Goal: Information Seeking & Learning: Learn about a topic

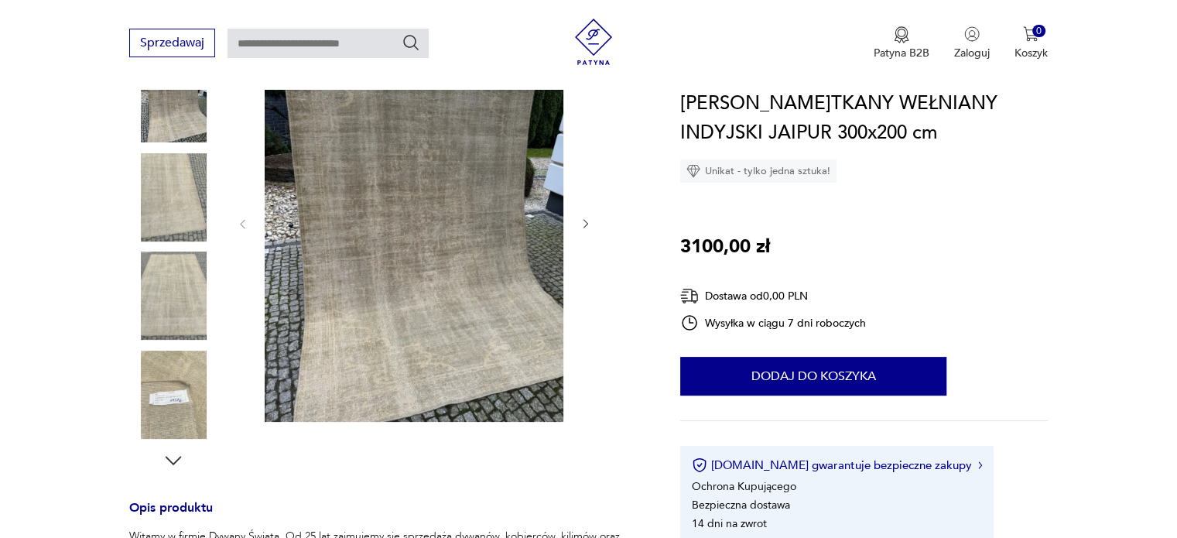
click at [190, 292] on img at bounding box center [173, 295] width 88 height 88
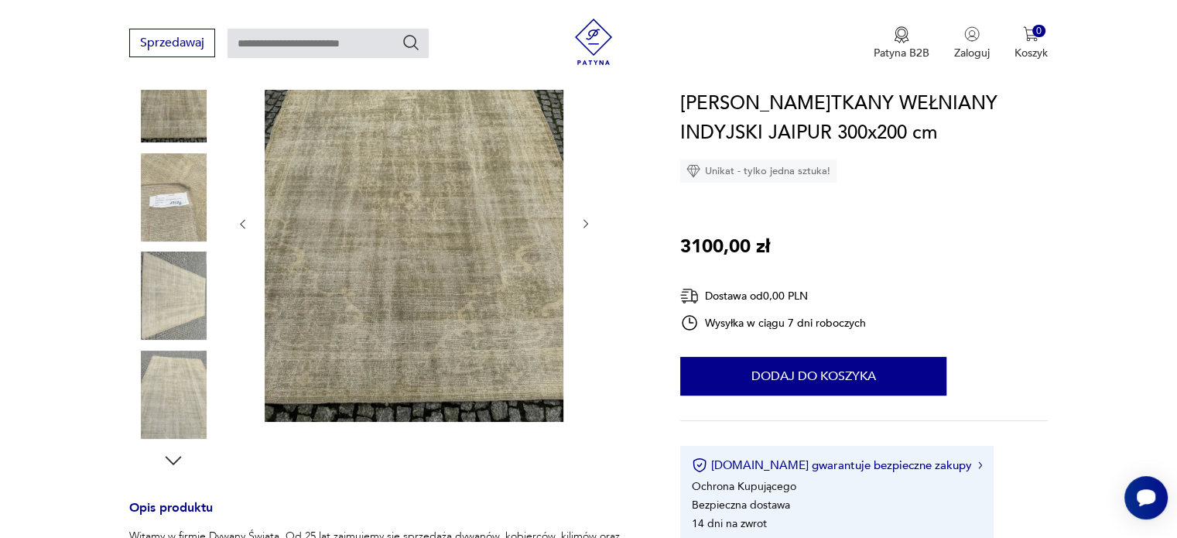
click at [584, 225] on icon "button" at bounding box center [585, 223] width 13 height 13
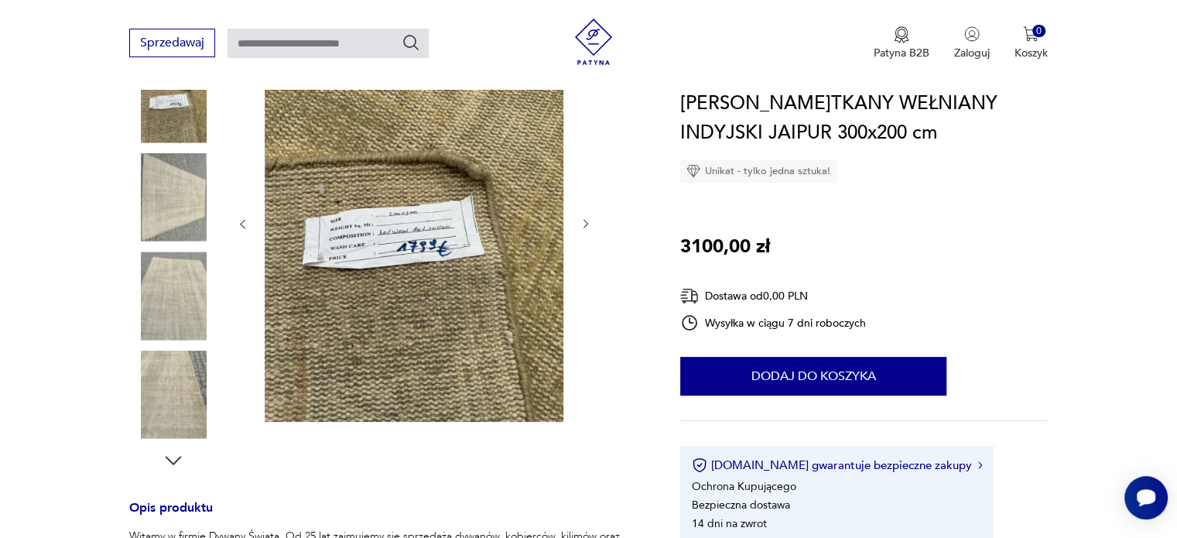
click at [584, 225] on icon "button" at bounding box center [585, 223] width 13 height 13
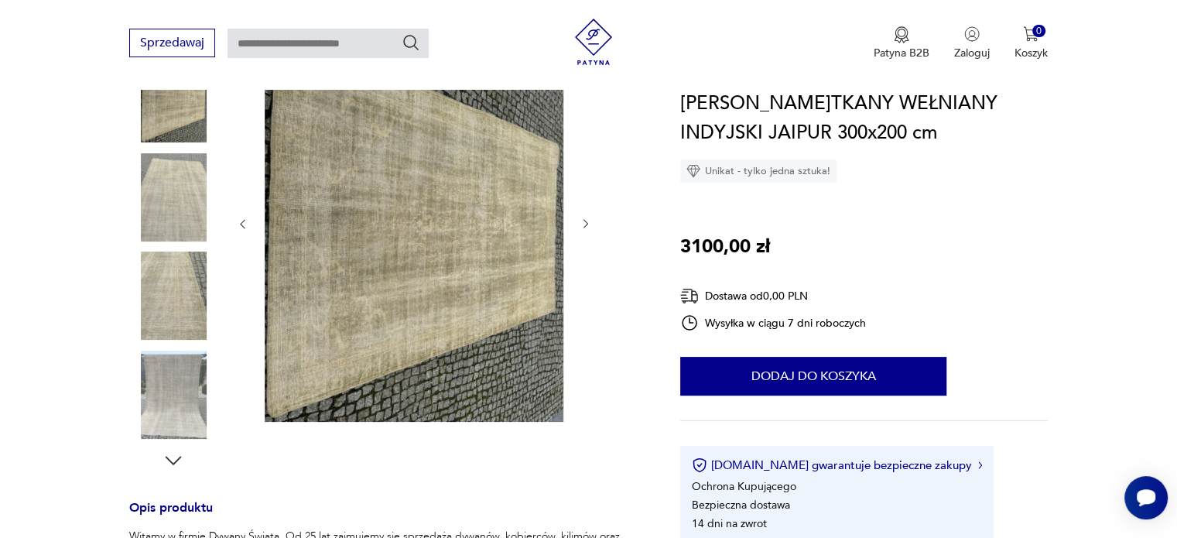
click at [584, 225] on icon "button" at bounding box center [585, 223] width 13 height 13
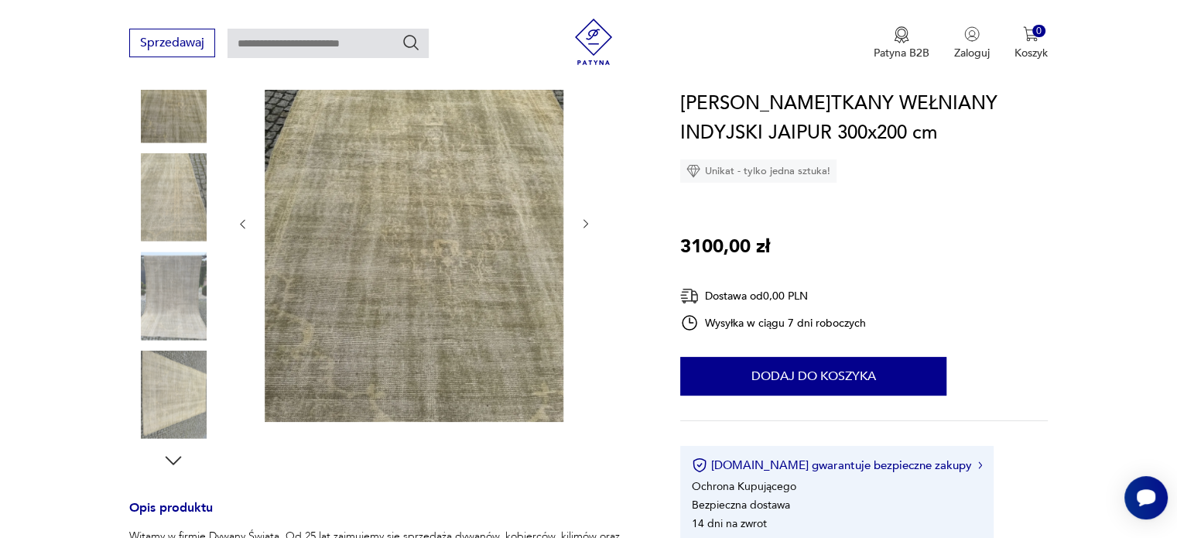
click at [584, 225] on icon "button" at bounding box center [585, 223] width 13 height 13
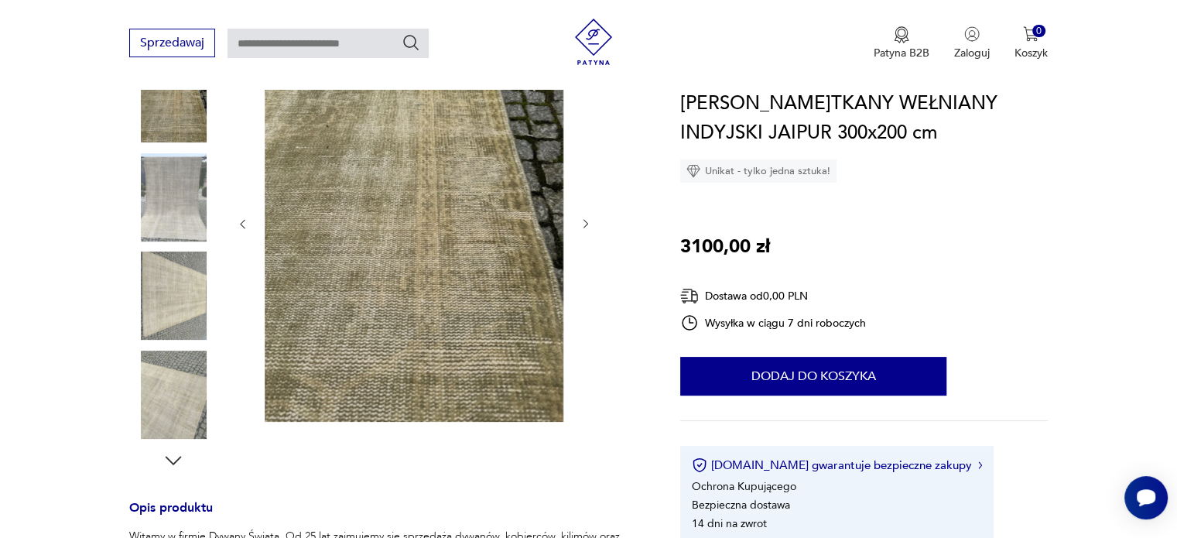
click at [584, 225] on icon "button" at bounding box center [585, 223] width 13 height 13
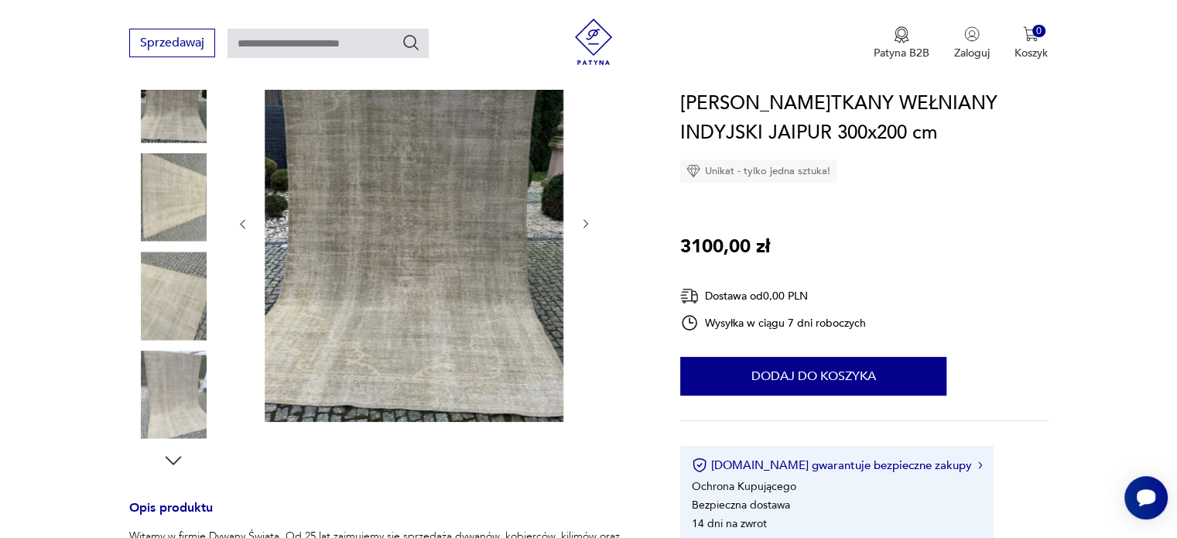
click at [584, 225] on icon "button" at bounding box center [585, 223] width 13 height 13
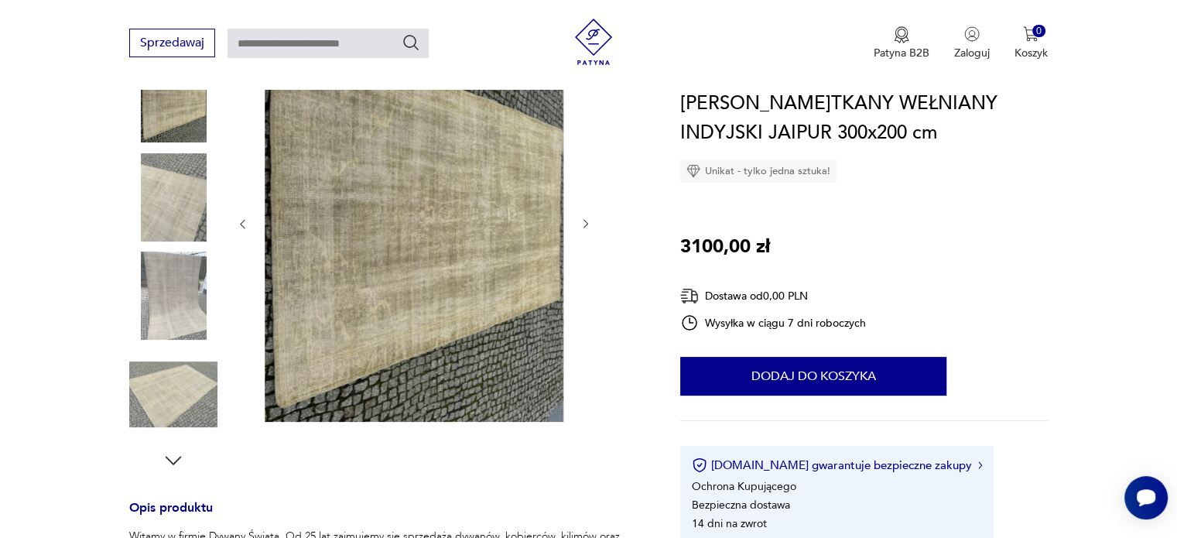
click at [584, 225] on icon "button" at bounding box center [585, 223] width 13 height 13
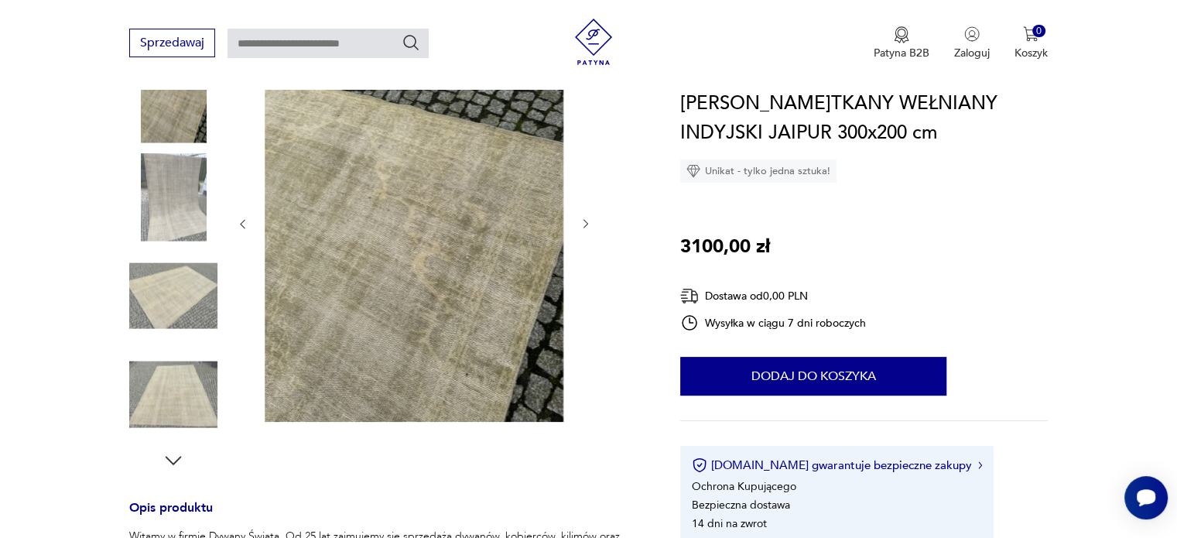
click at [584, 225] on icon "button" at bounding box center [585, 223] width 13 height 13
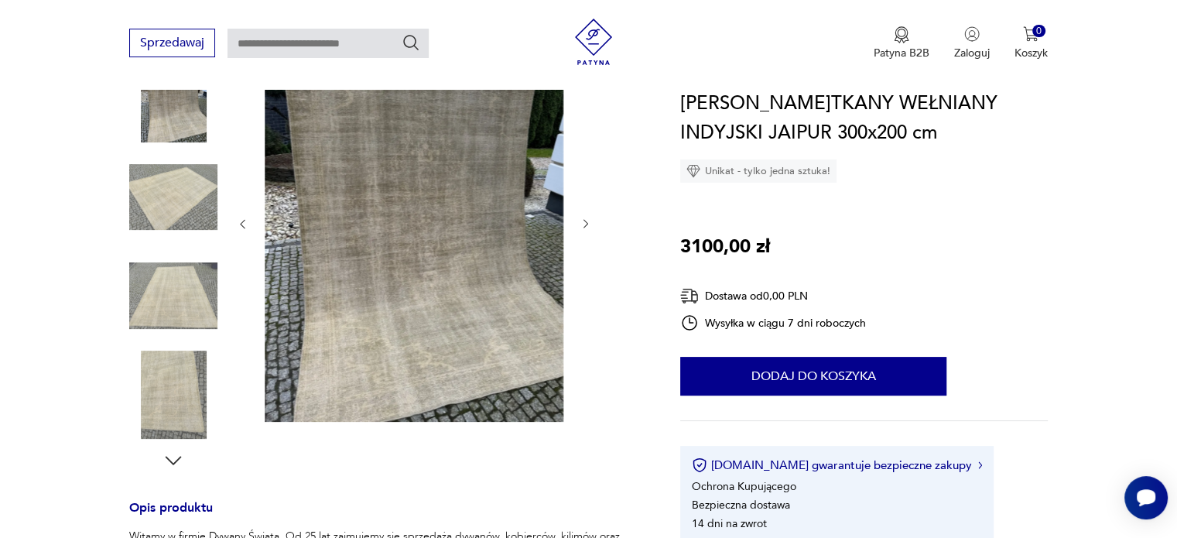
click at [584, 225] on icon "button" at bounding box center [585, 223] width 13 height 13
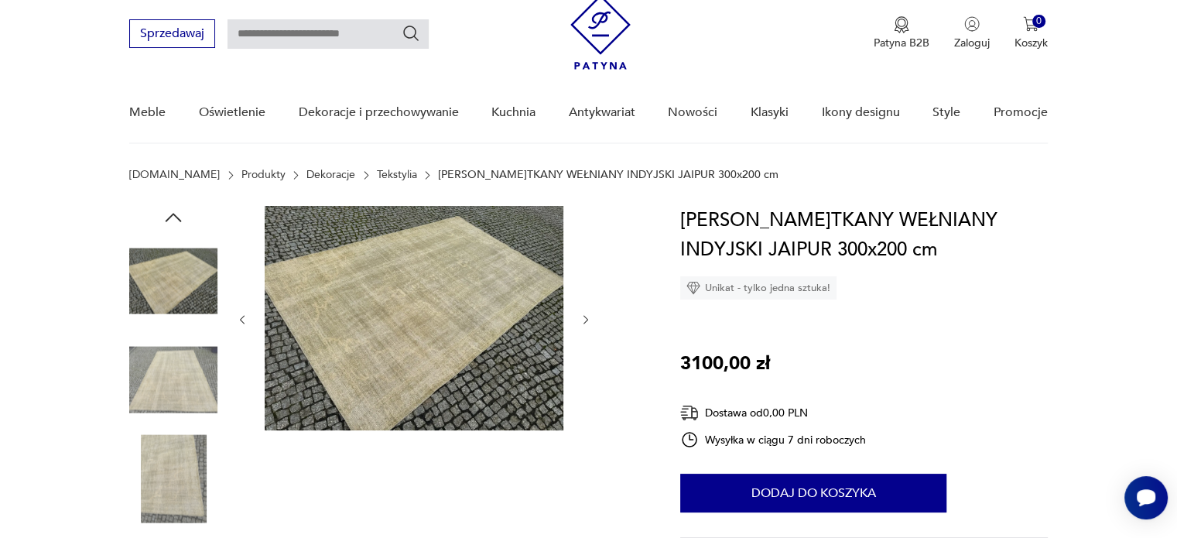
scroll to position [77, 0]
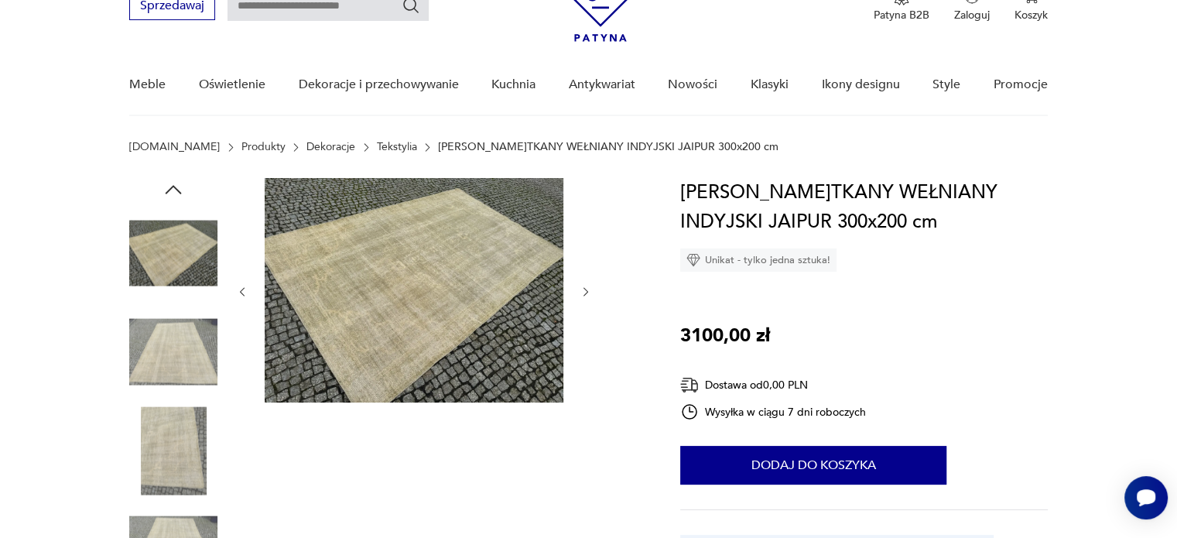
click at [377, 147] on link "Tekstylia" at bounding box center [397, 147] width 40 height 12
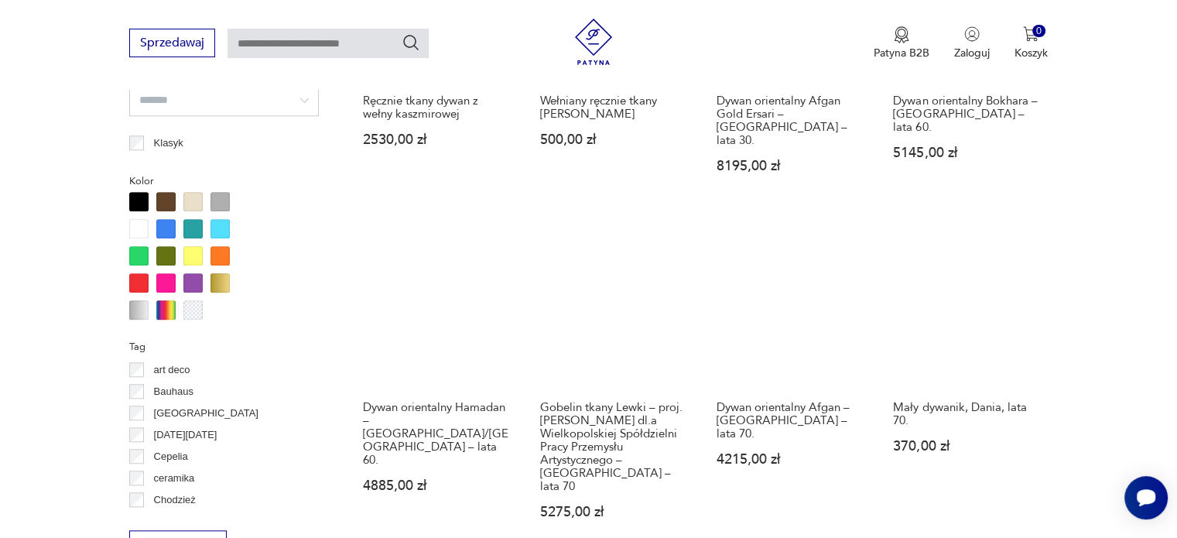
scroll to position [1492, 0]
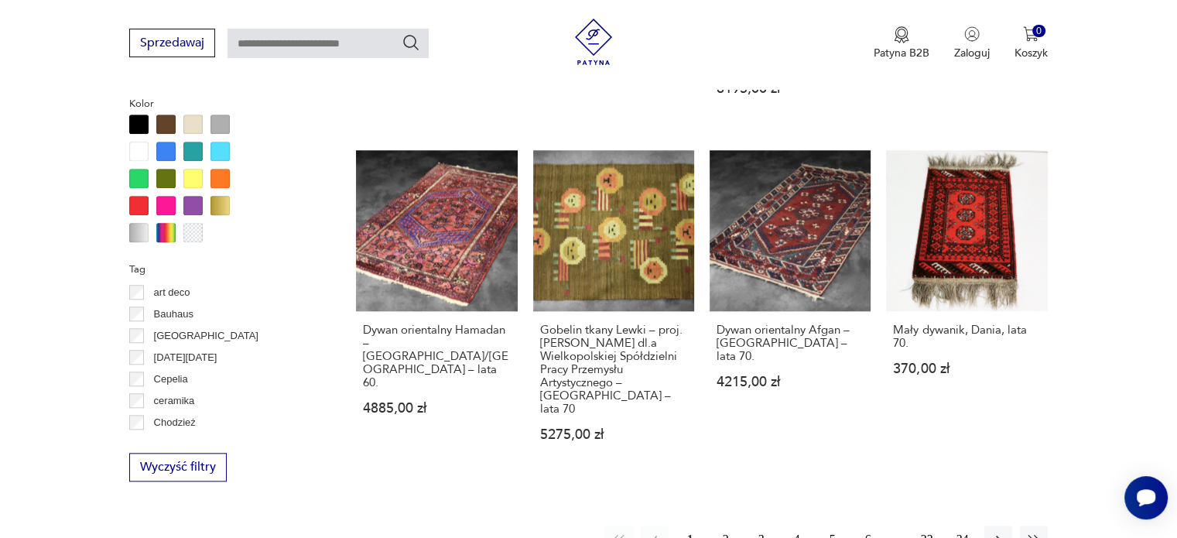
click at [724, 525] on button "2" at bounding box center [726, 539] width 28 height 28
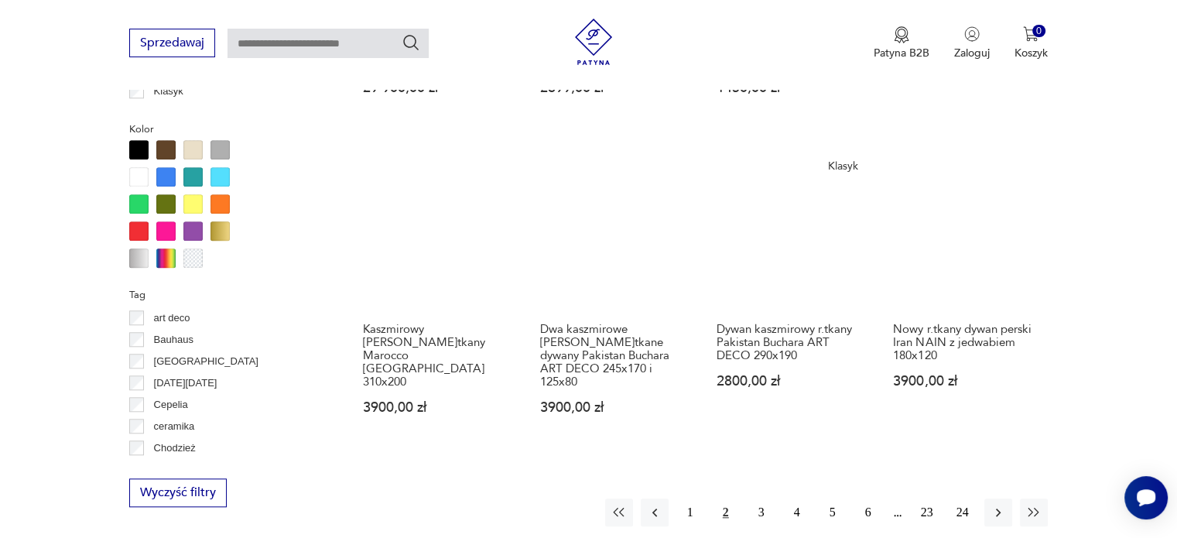
scroll to position [1493, 0]
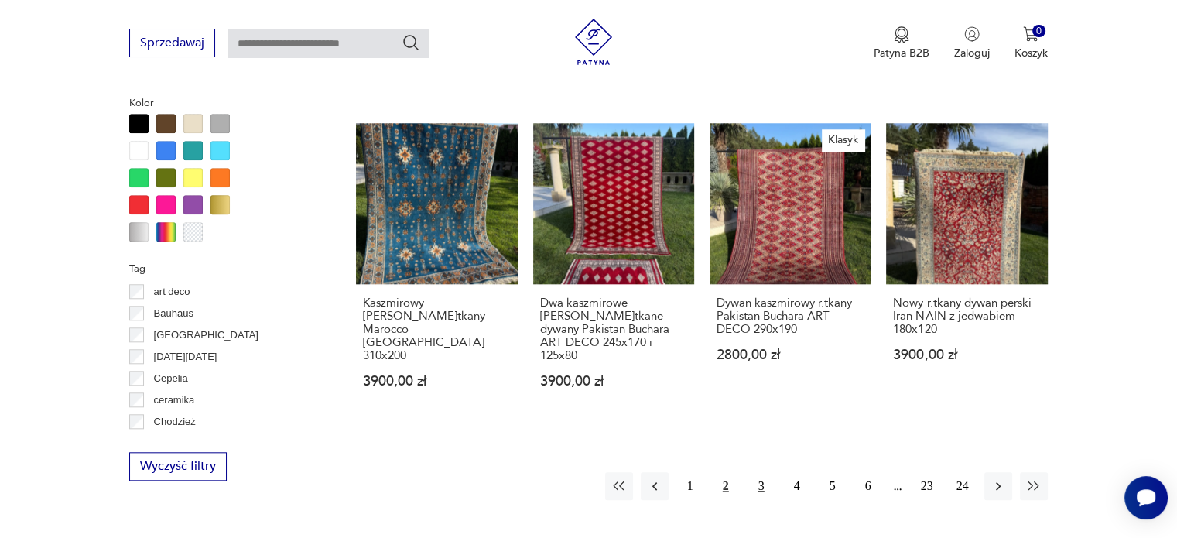
click at [763, 472] on button "3" at bounding box center [761, 486] width 28 height 28
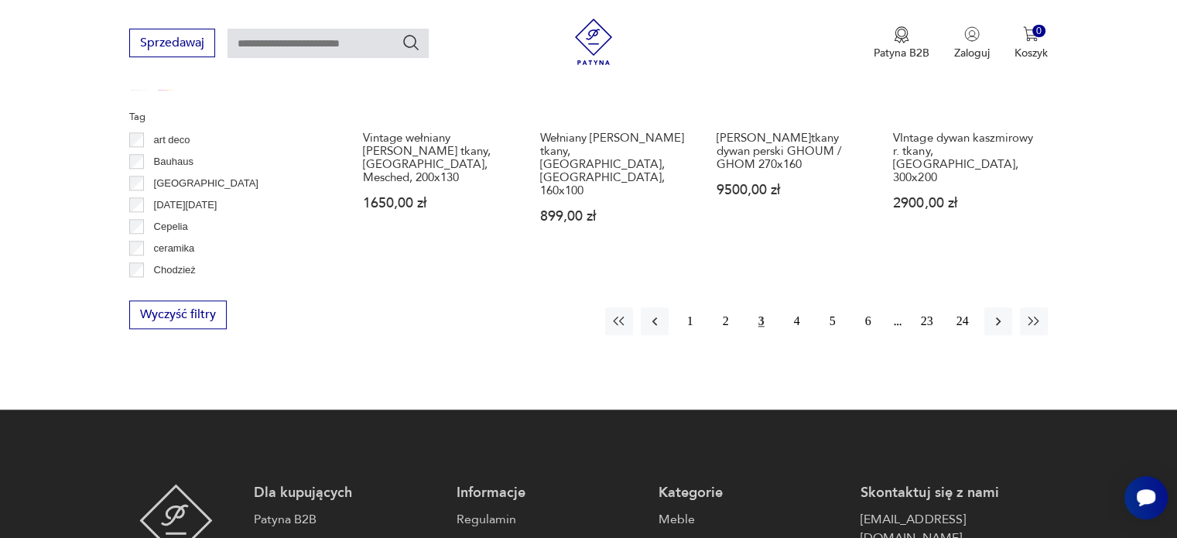
scroll to position [1648, 0]
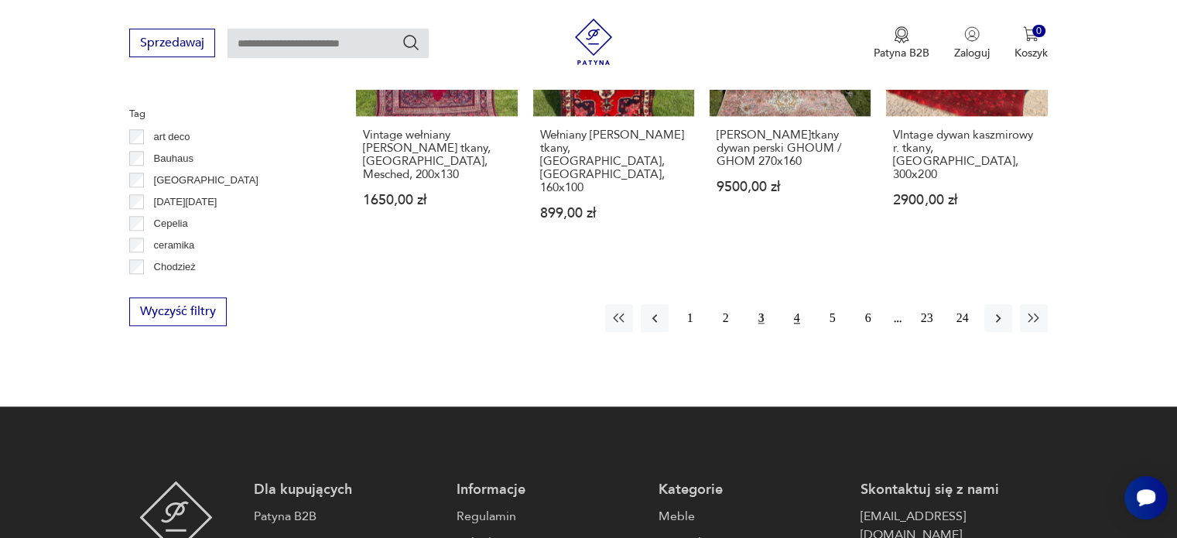
click at [797, 304] on button "4" at bounding box center [797, 318] width 28 height 28
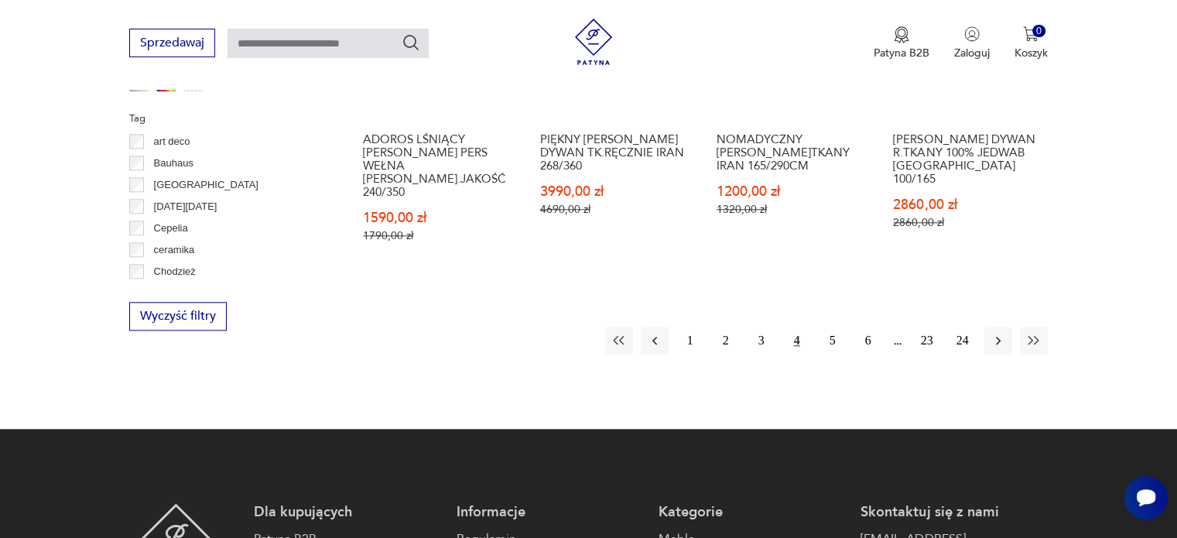
scroll to position [1648, 0]
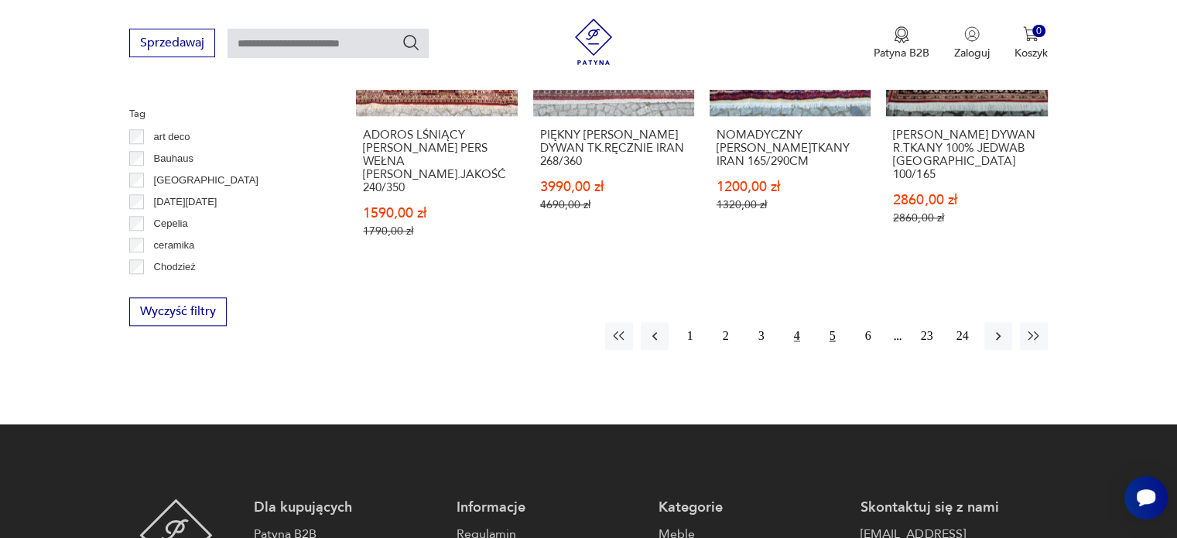
click at [825, 322] on button "5" at bounding box center [832, 336] width 28 height 28
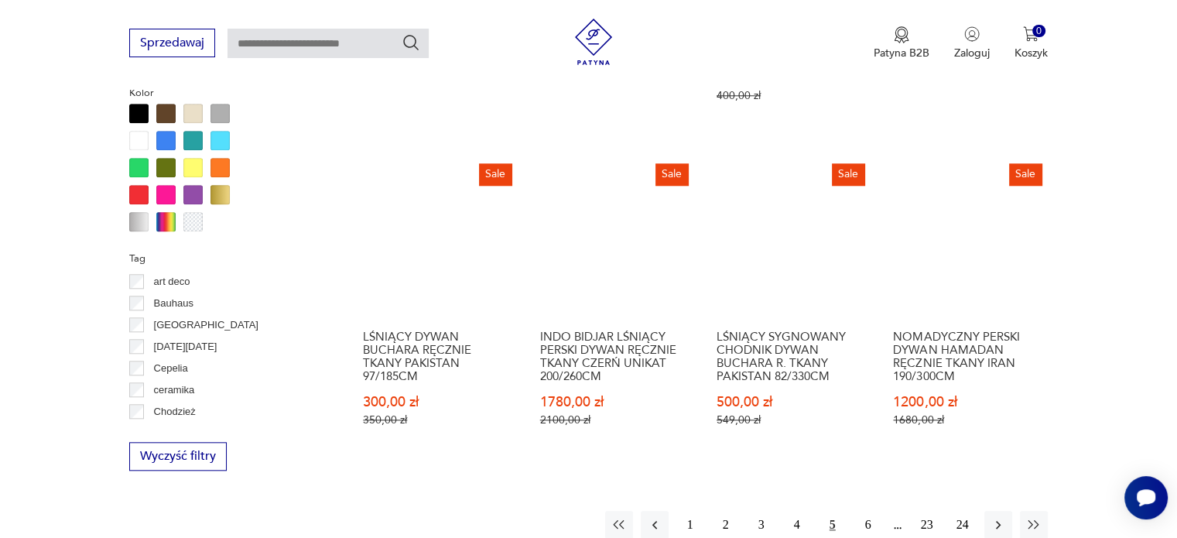
scroll to position [1725, 0]
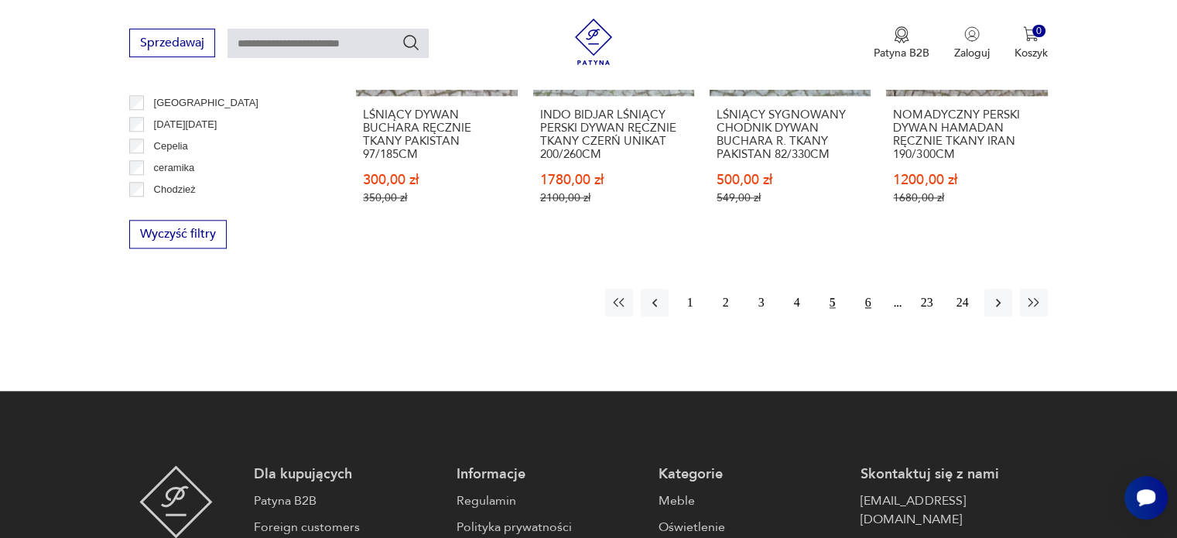
click at [863, 289] on button "6" at bounding box center [868, 303] width 28 height 28
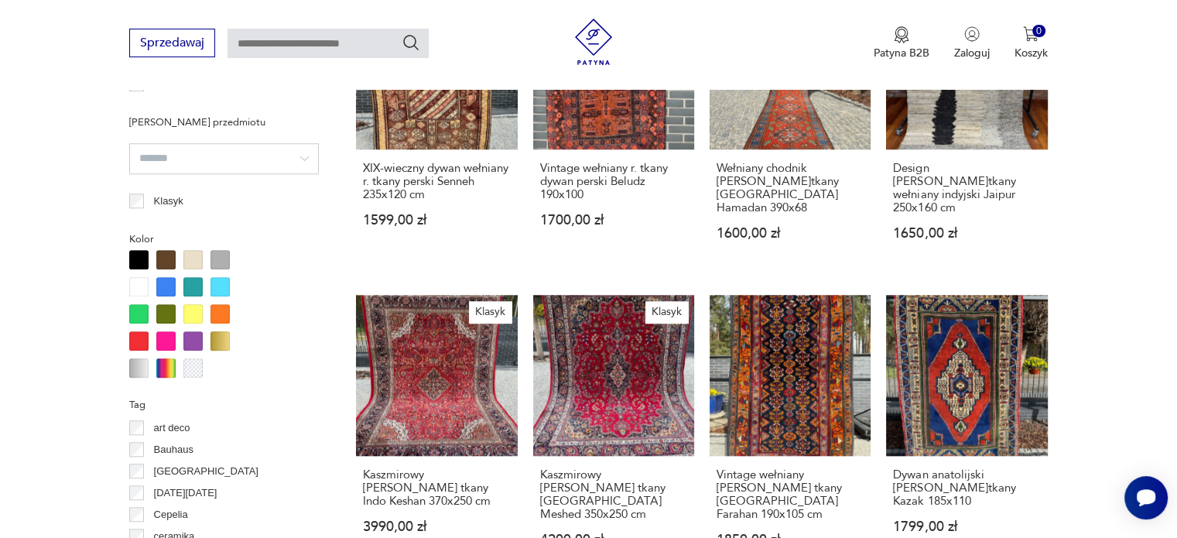
scroll to position [1570, 0]
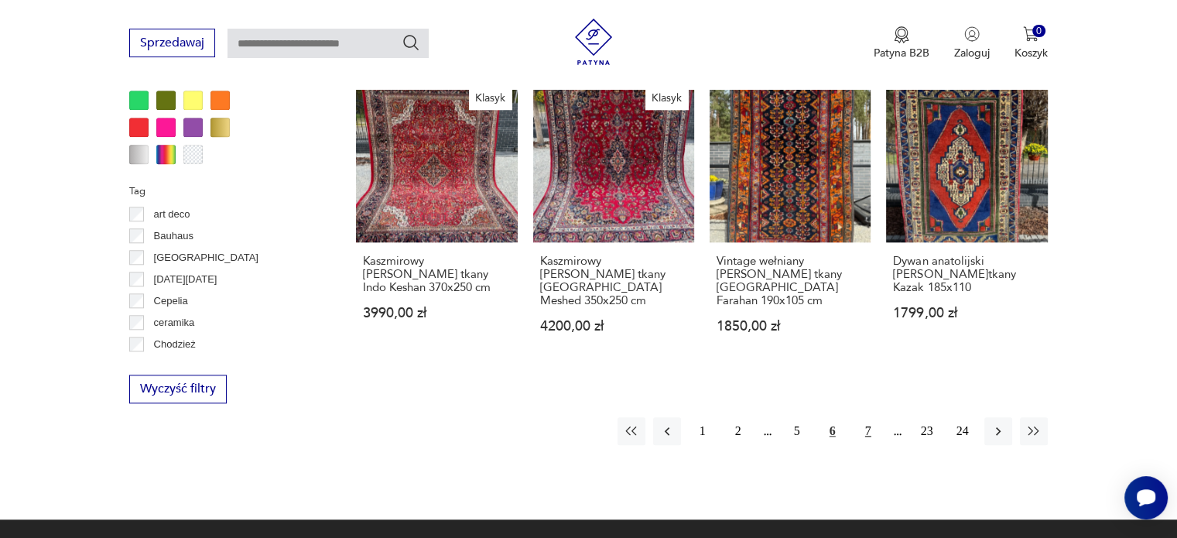
click at [866, 417] on button "7" at bounding box center [868, 431] width 28 height 28
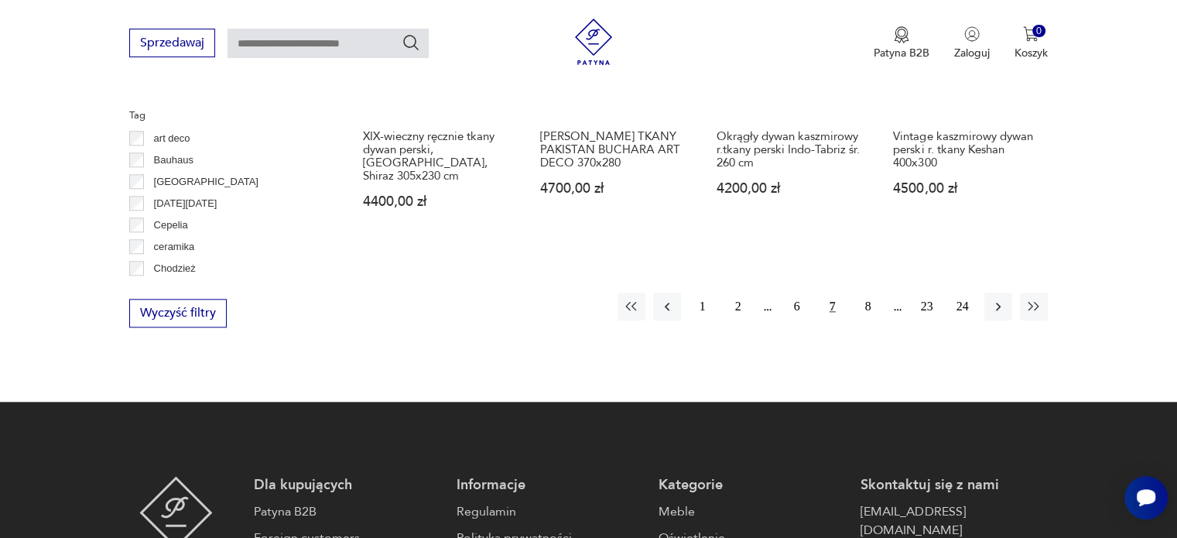
scroll to position [1648, 0]
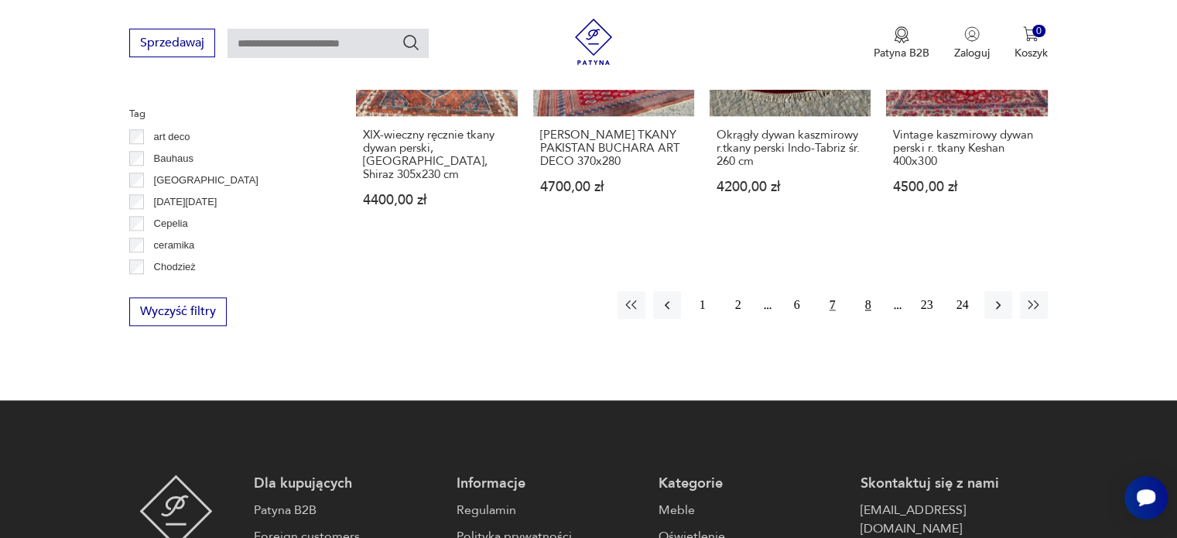
click at [869, 307] on button "8" at bounding box center [868, 305] width 28 height 28
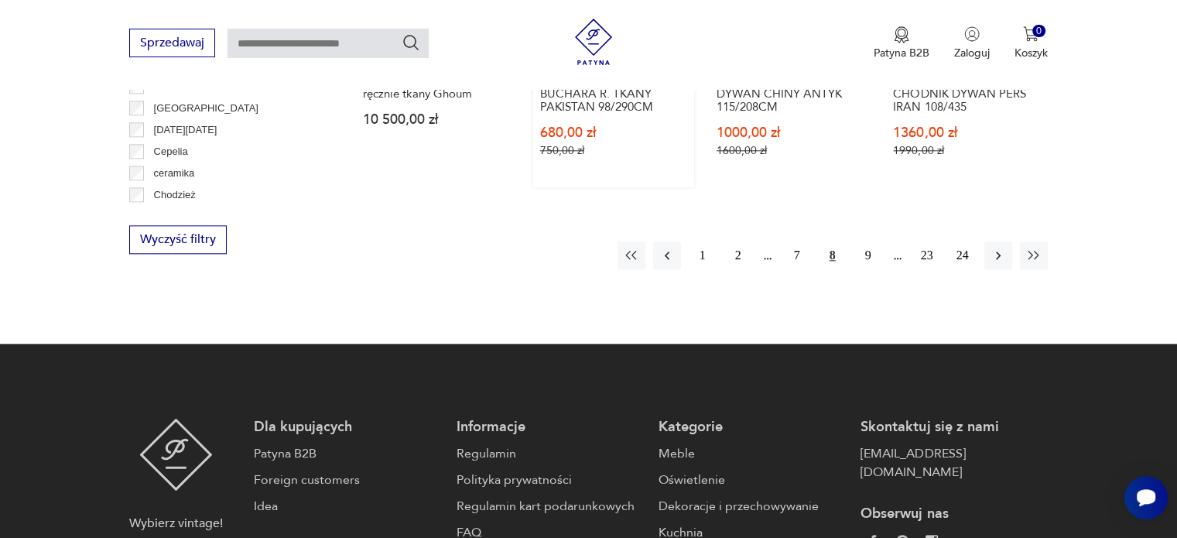
scroll to position [1725, 0]
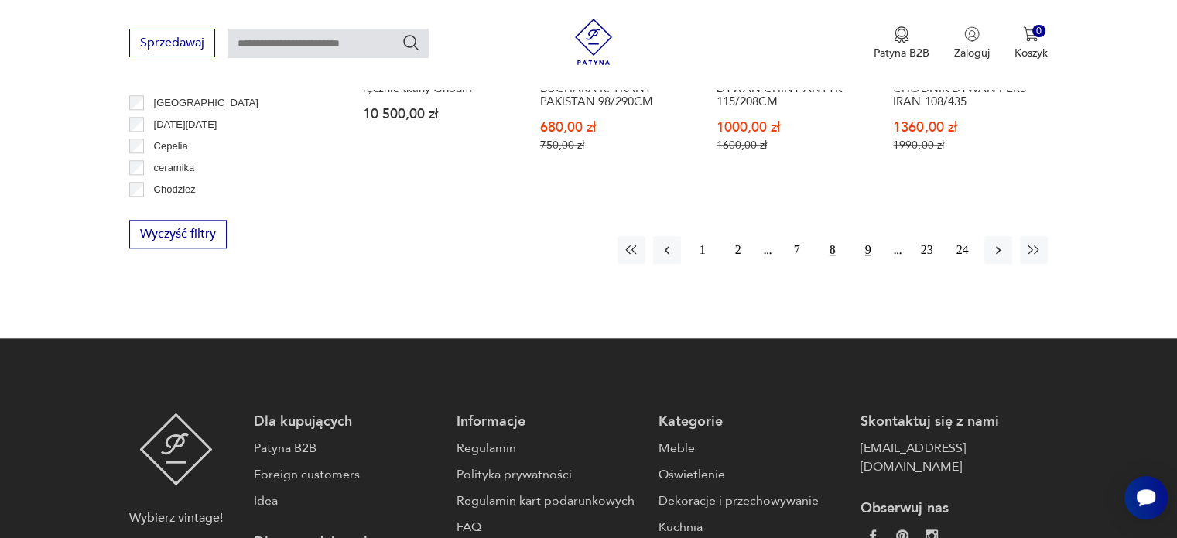
click at [863, 237] on button "9" at bounding box center [868, 250] width 28 height 28
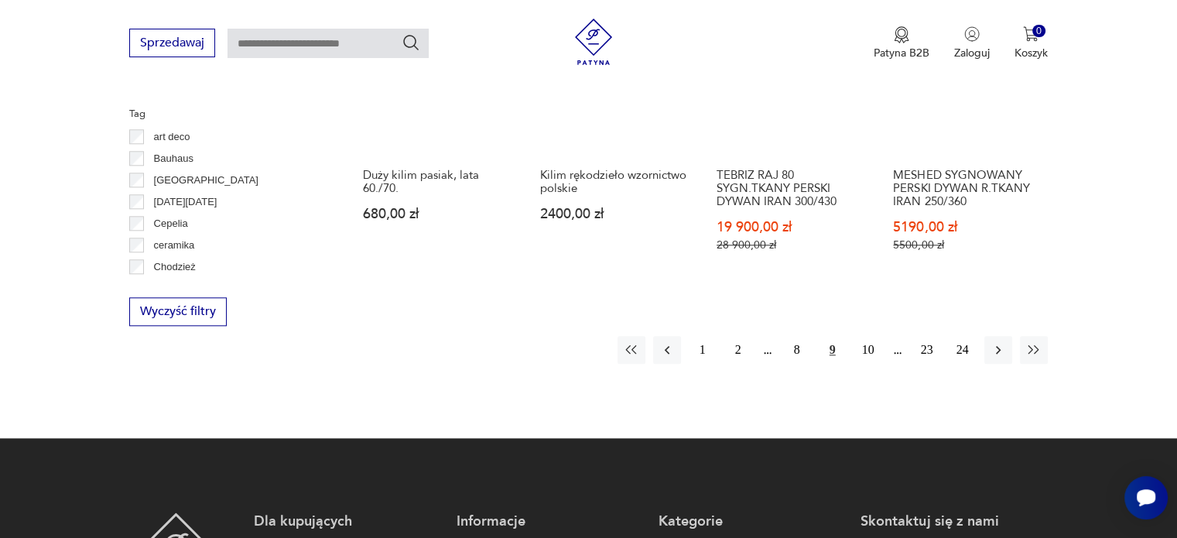
scroll to position [1725, 0]
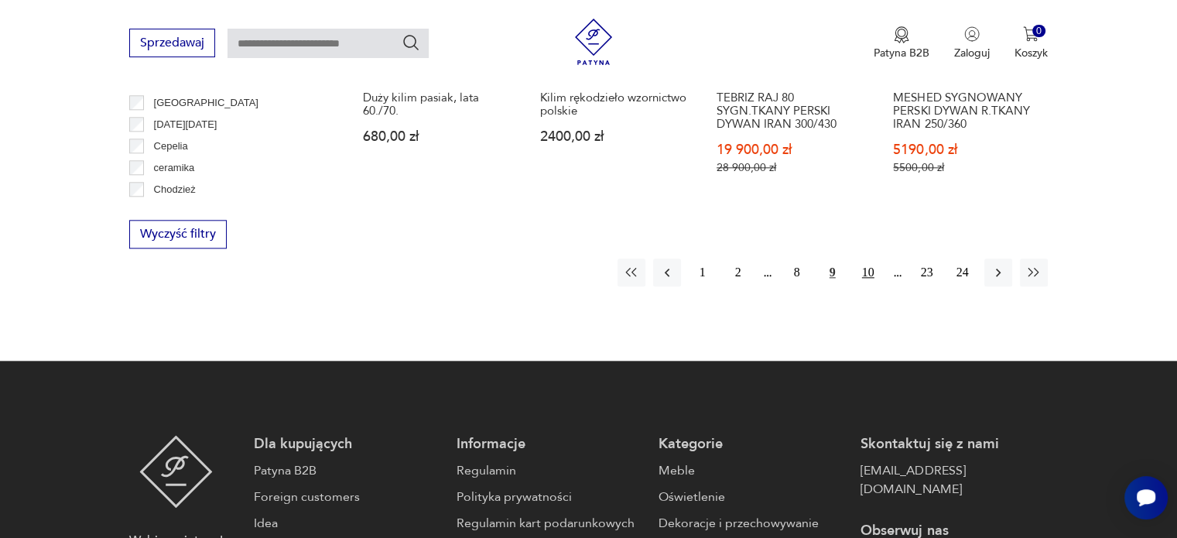
click at [863, 262] on button "10" at bounding box center [868, 272] width 28 height 28
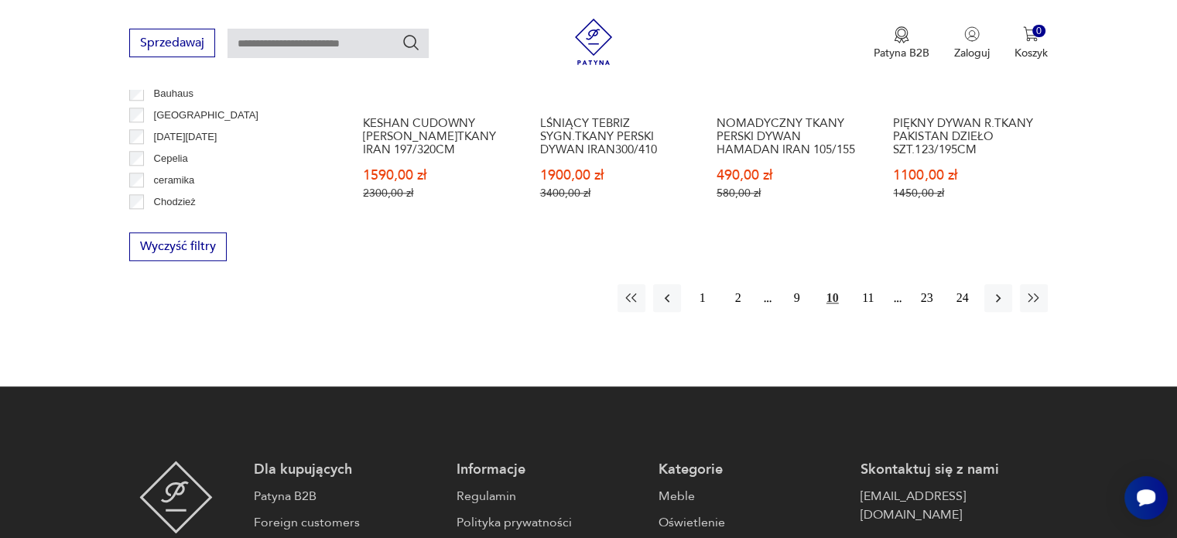
scroll to position [1725, 0]
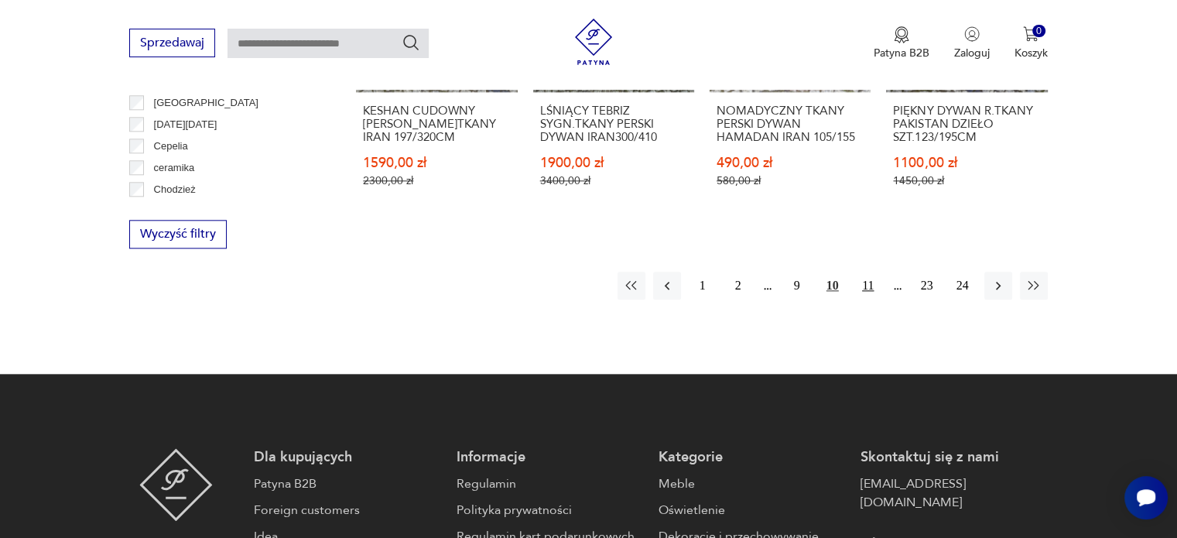
click at [867, 272] on button "11" at bounding box center [868, 286] width 28 height 28
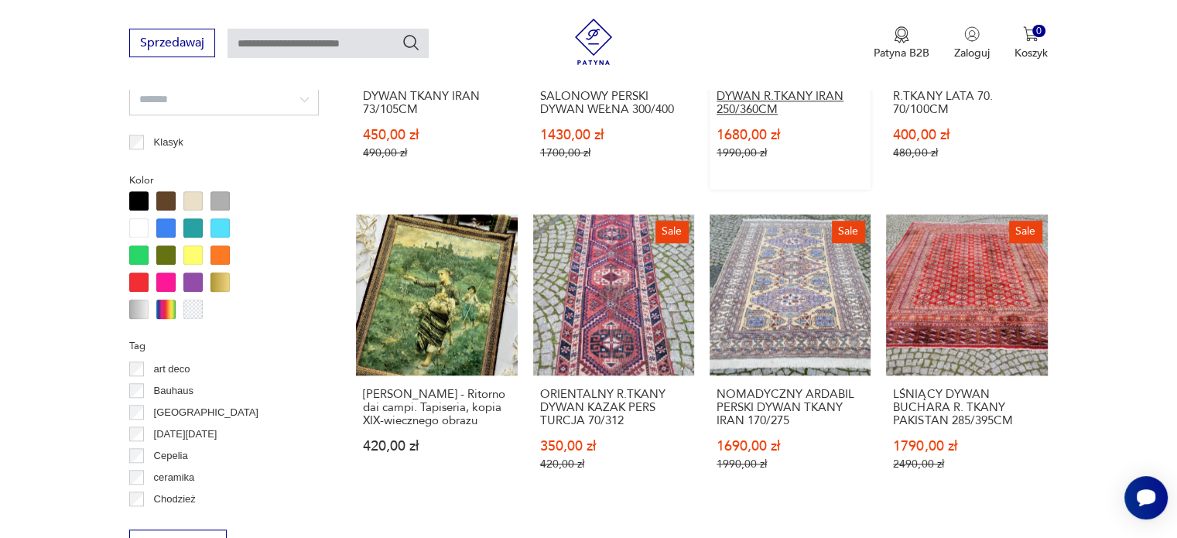
scroll to position [1648, 0]
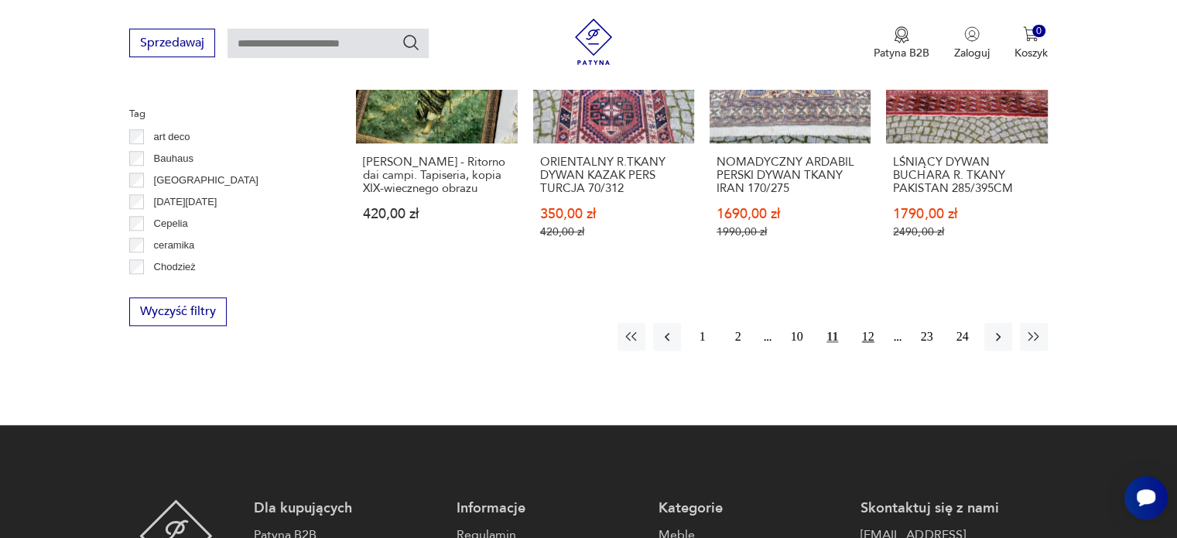
click at [861, 336] on button "12" at bounding box center [868, 337] width 28 height 28
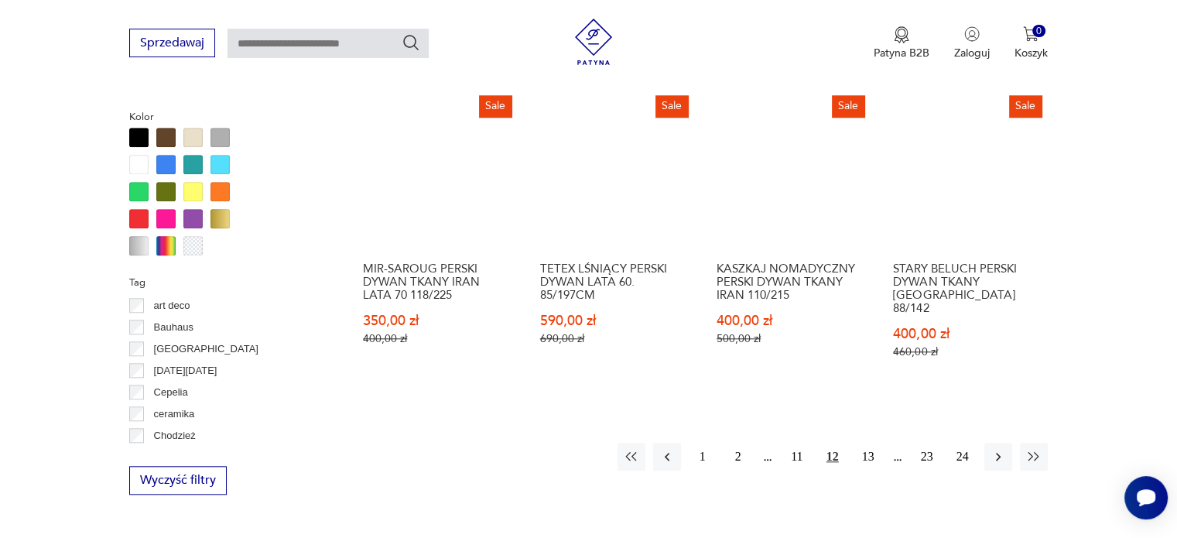
scroll to position [1570, 0]
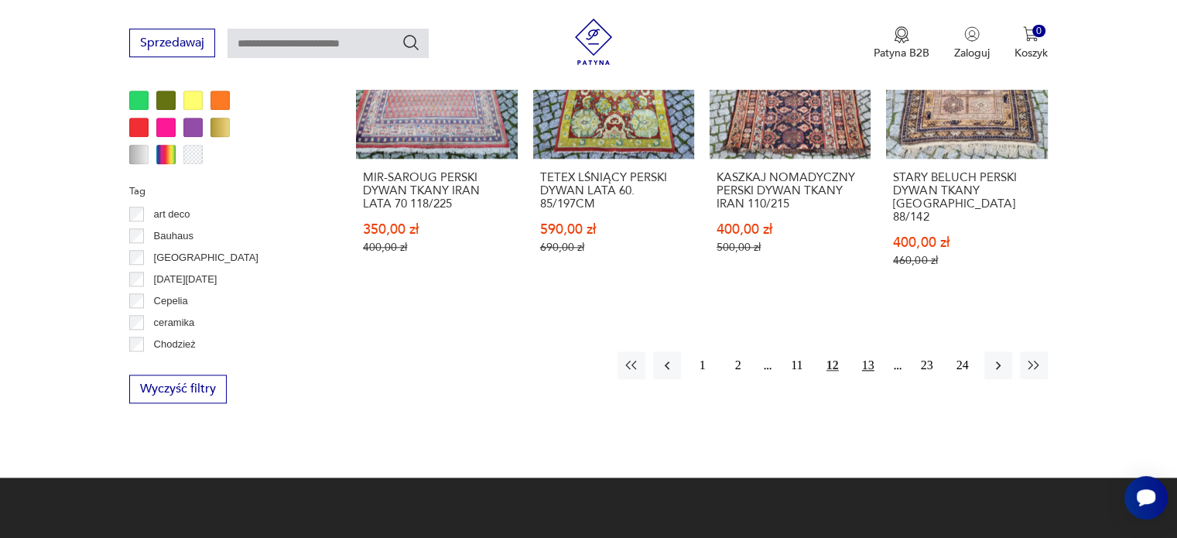
click at [872, 354] on button "13" at bounding box center [868, 365] width 28 height 28
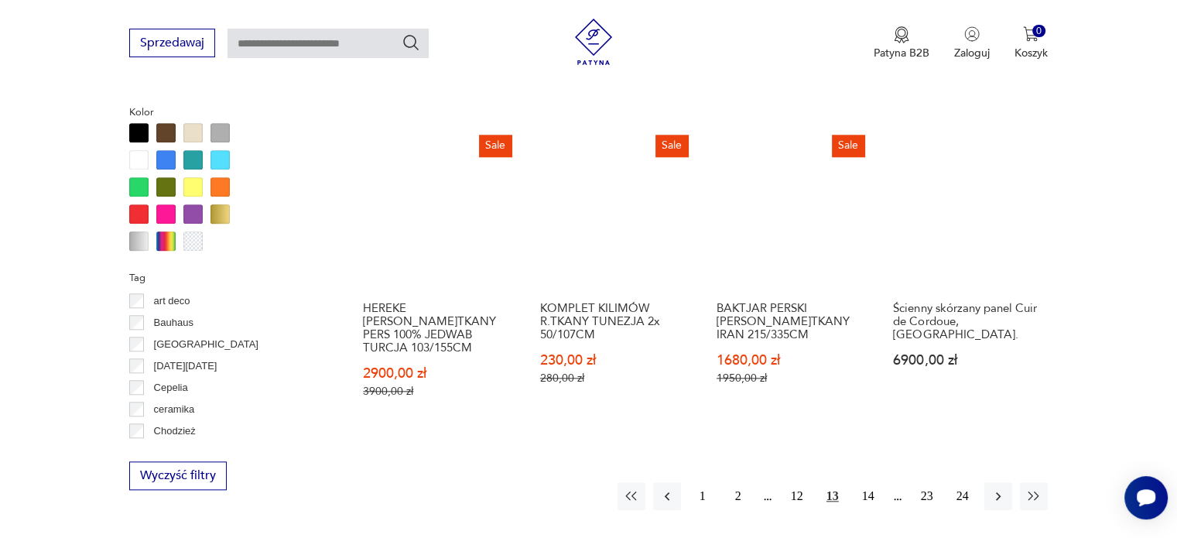
scroll to position [1493, 0]
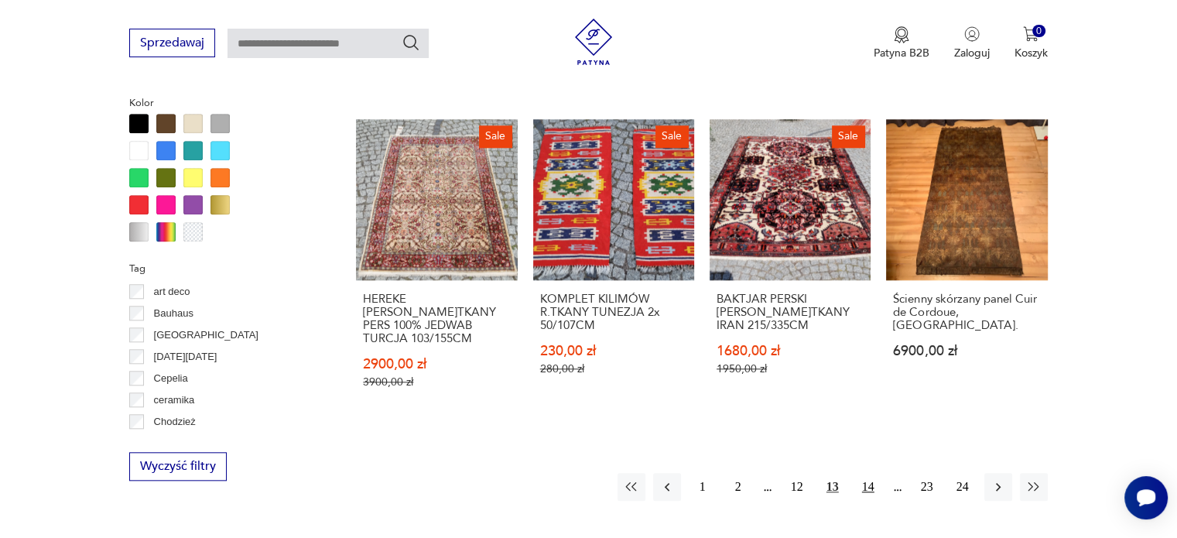
click at [863, 473] on button "14" at bounding box center [868, 487] width 28 height 28
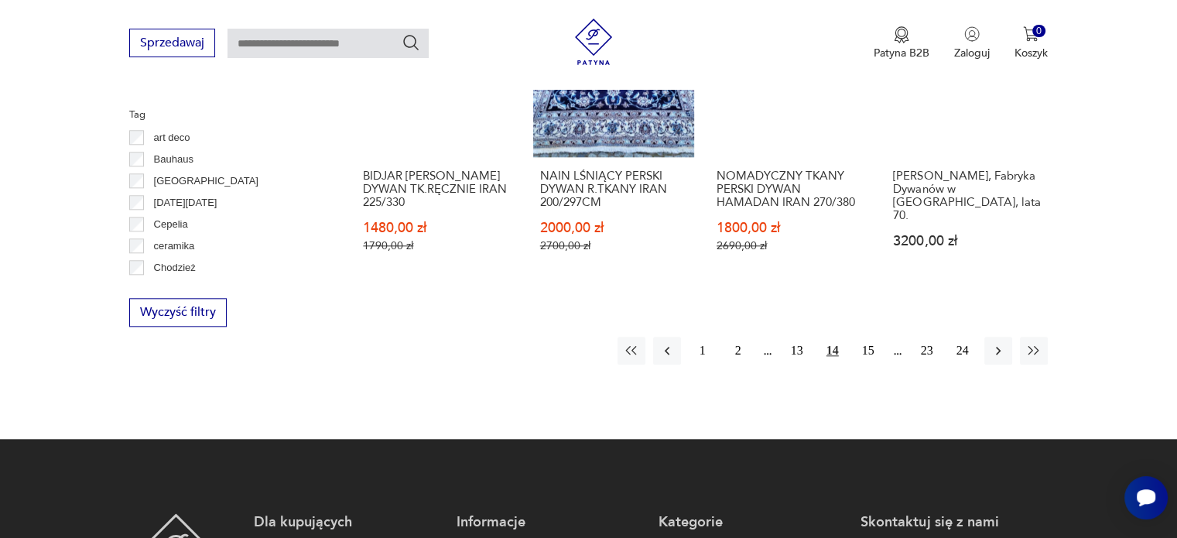
scroll to position [1648, 0]
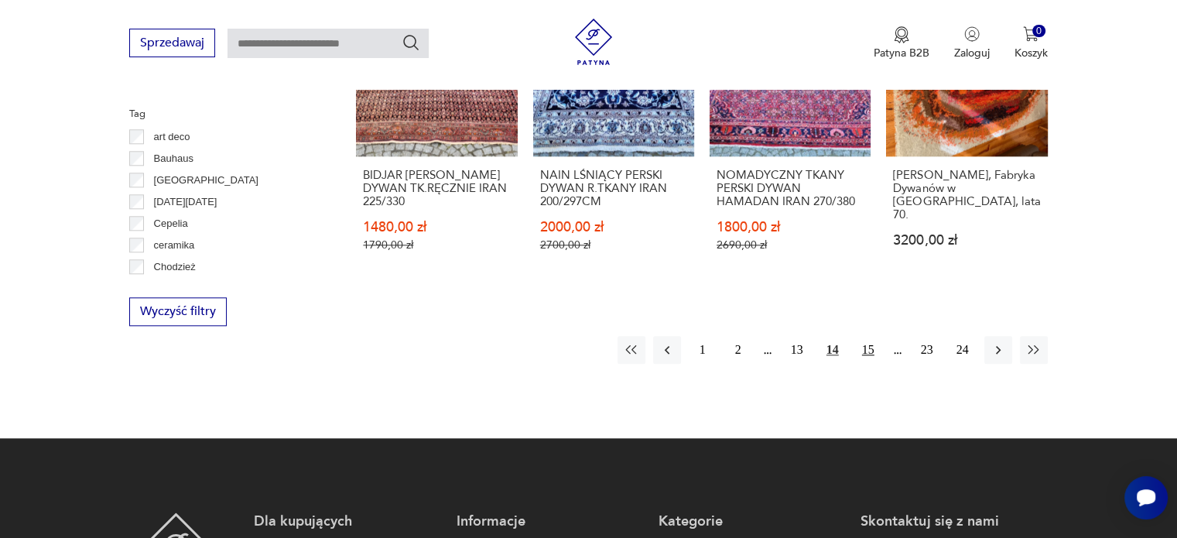
click at [869, 336] on button "15" at bounding box center [868, 350] width 28 height 28
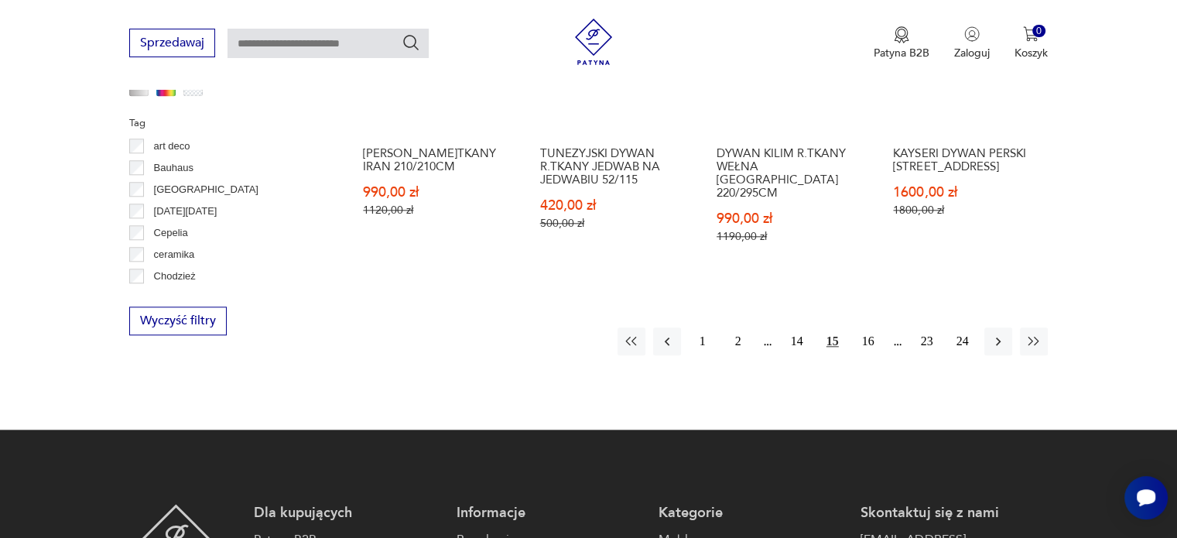
scroll to position [1648, 0]
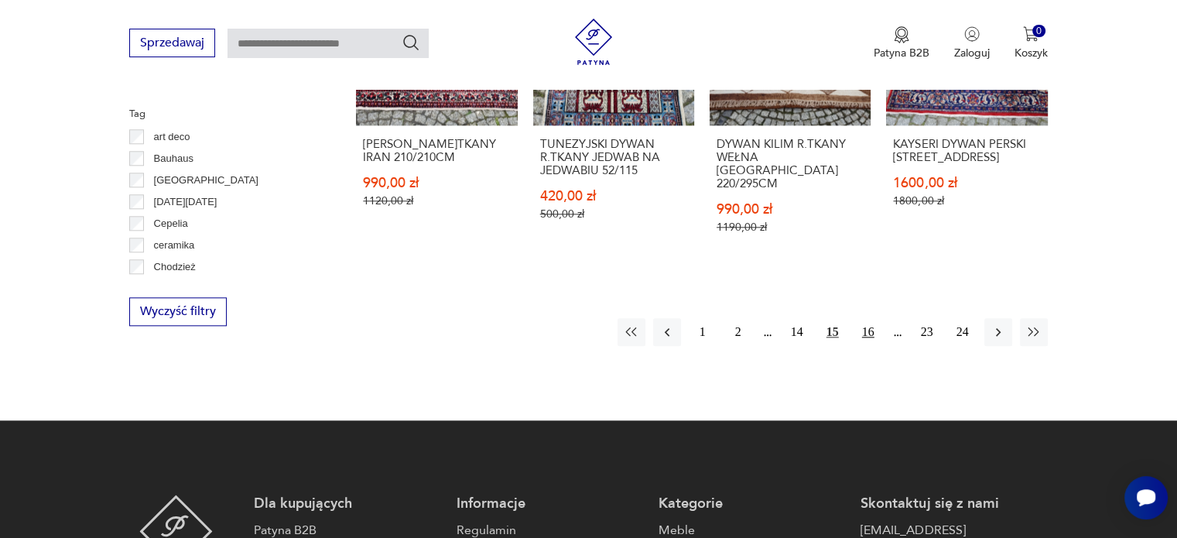
click at [873, 318] on button "16" at bounding box center [868, 332] width 28 height 28
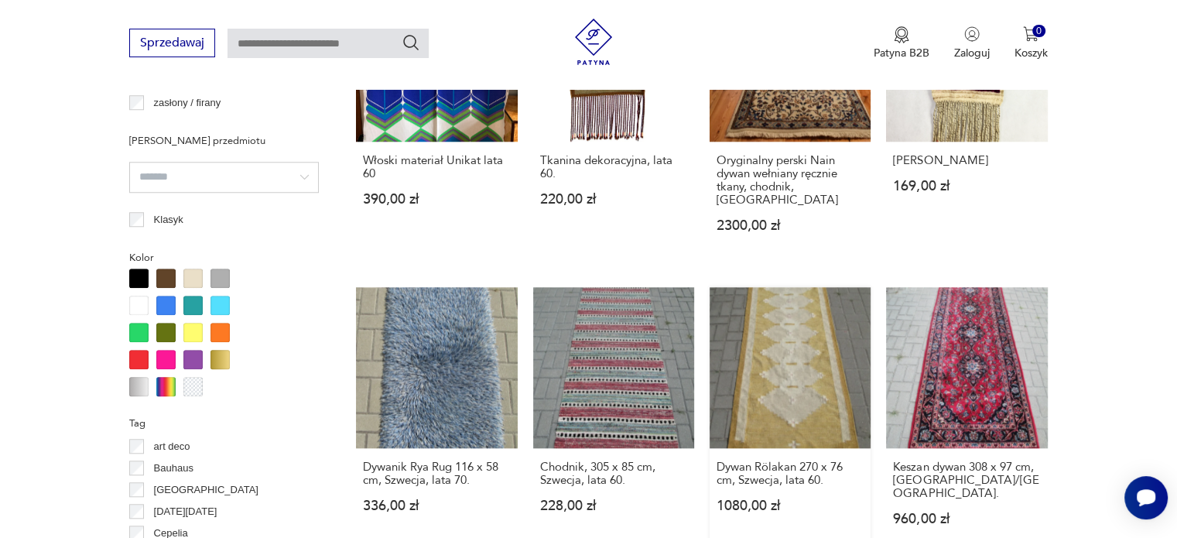
scroll to position [1648, 0]
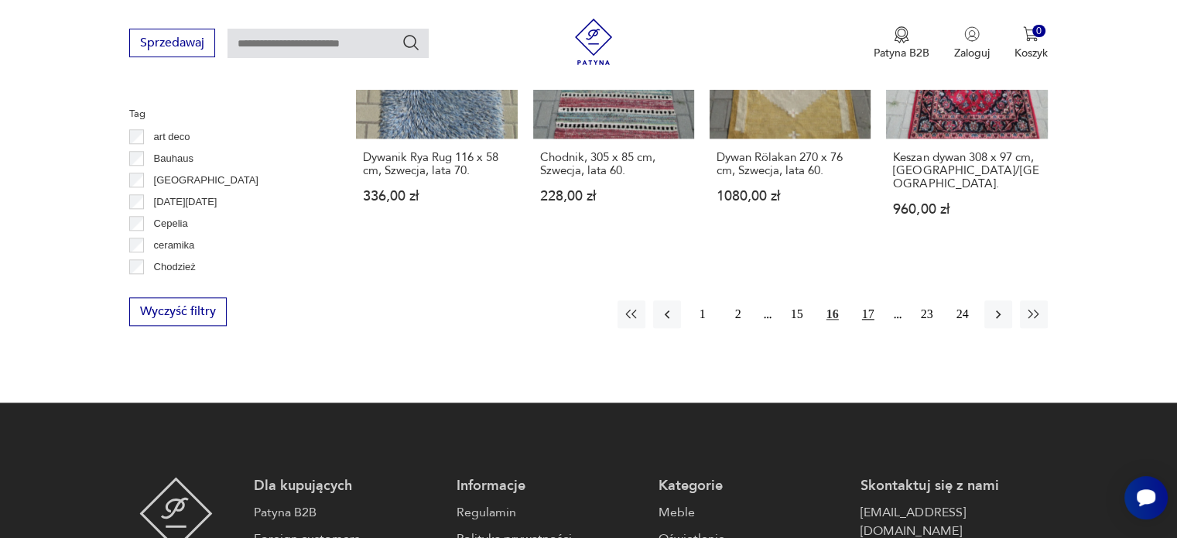
click at [866, 300] on button "17" at bounding box center [868, 314] width 28 height 28
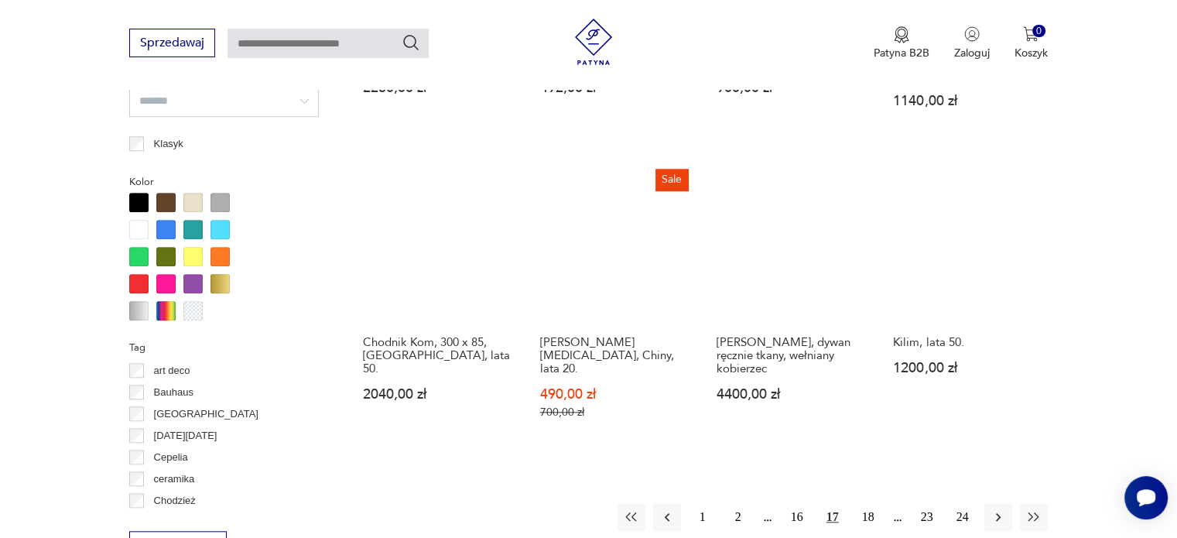
scroll to position [1416, 0]
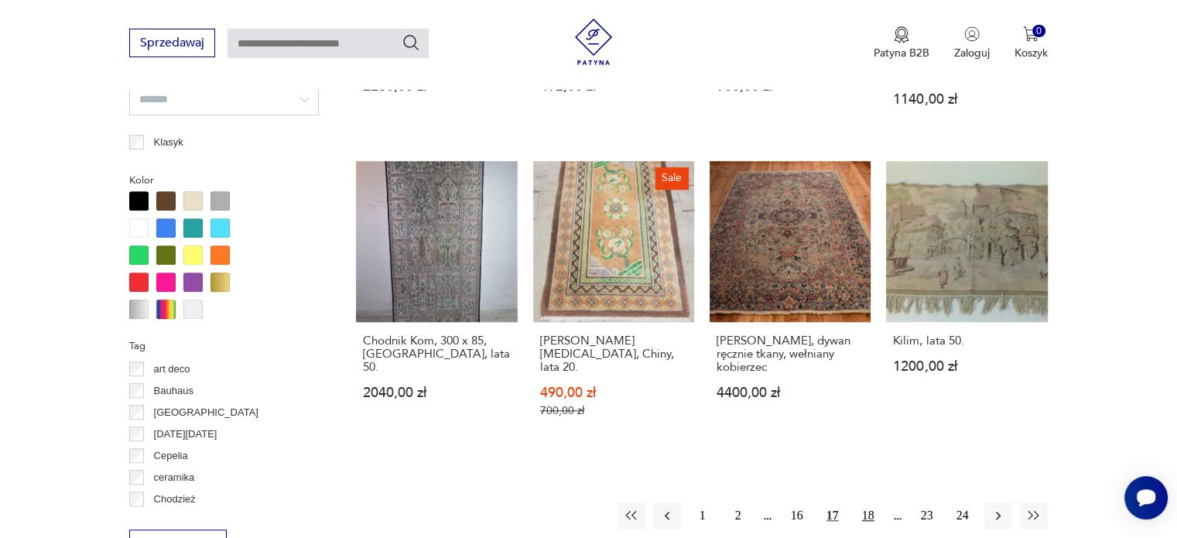
click at [873, 501] on button "18" at bounding box center [868, 515] width 28 height 28
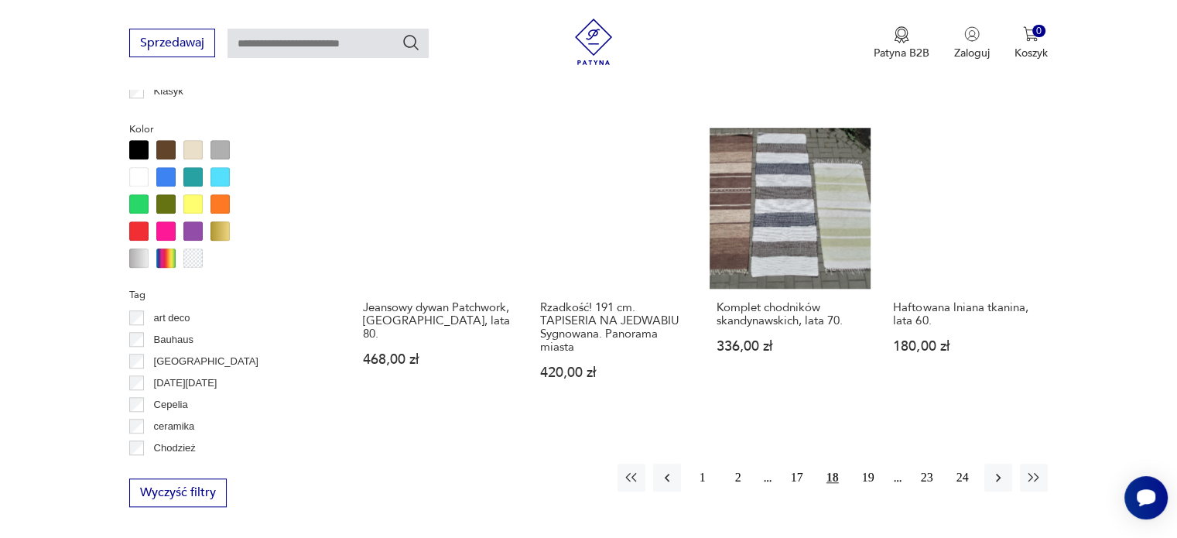
scroll to position [1493, 0]
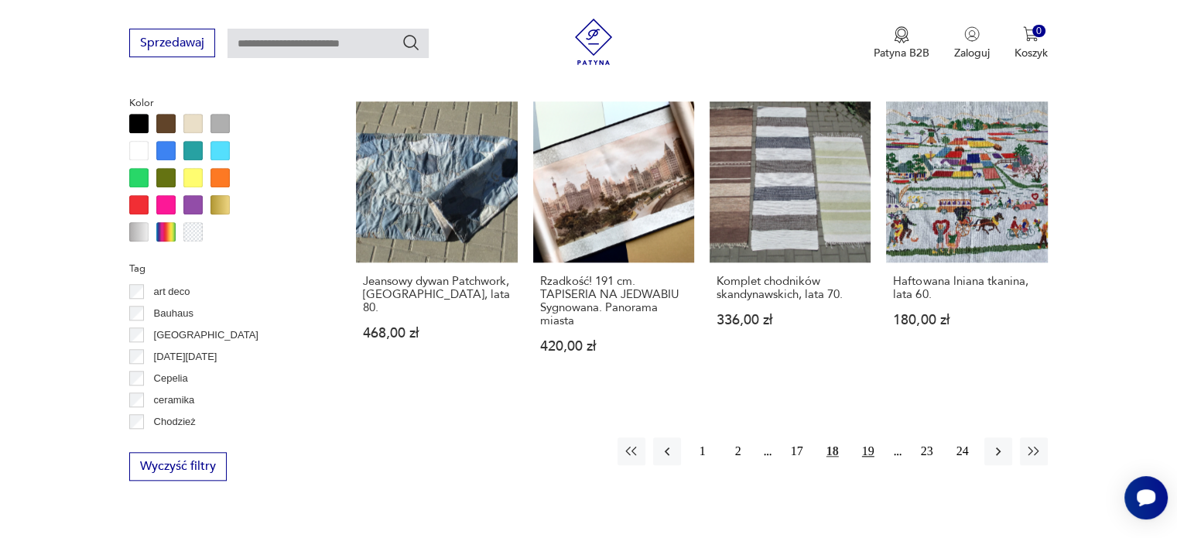
click at [875, 437] on button "19" at bounding box center [868, 451] width 28 height 28
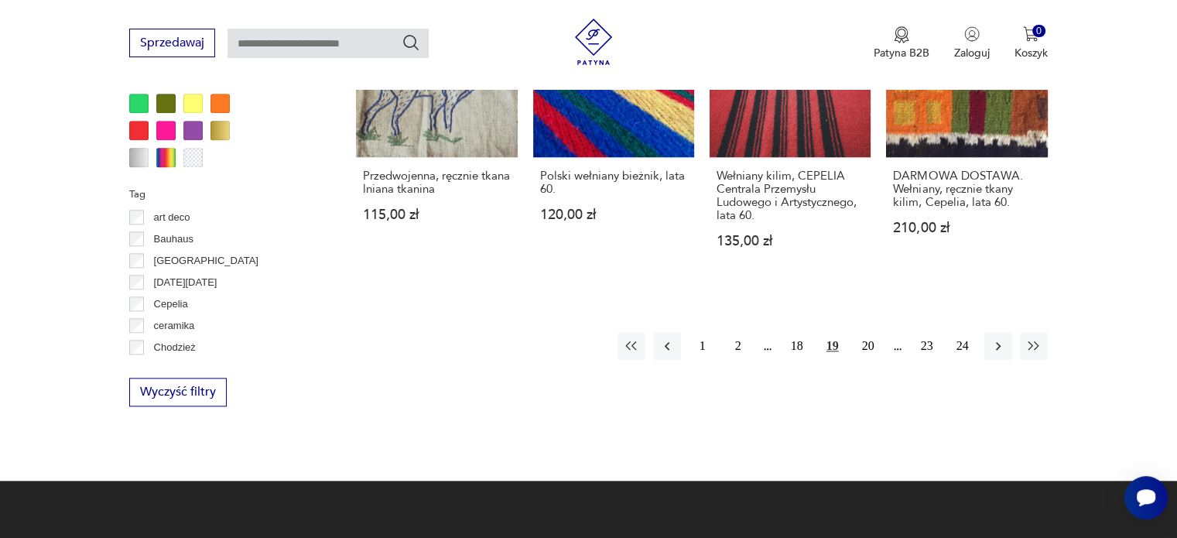
scroll to position [1570, 0]
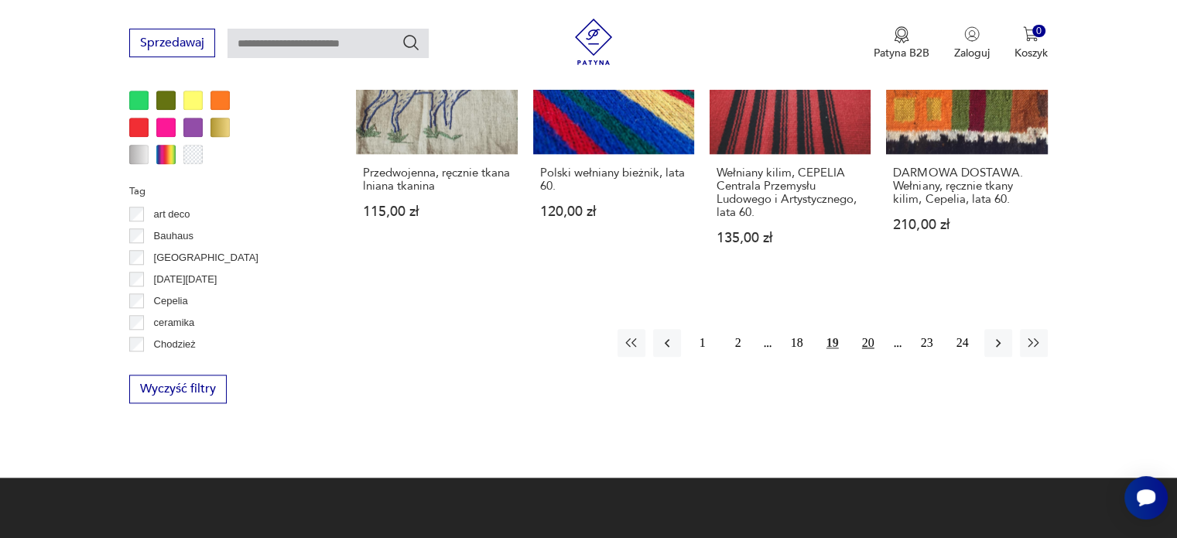
click at [873, 329] on button "20" at bounding box center [868, 343] width 28 height 28
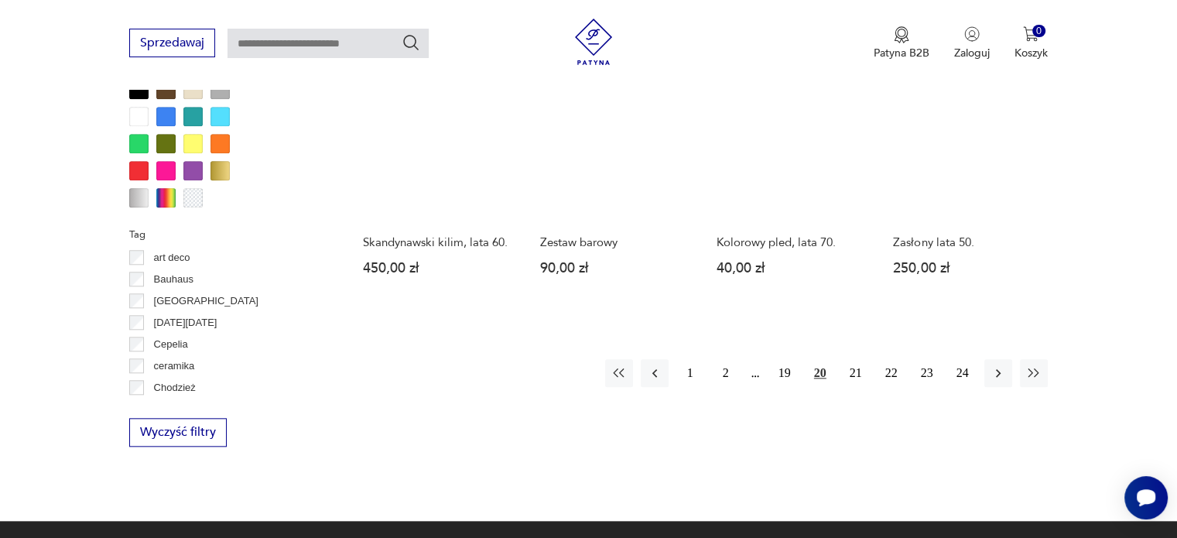
scroll to position [1725, 0]
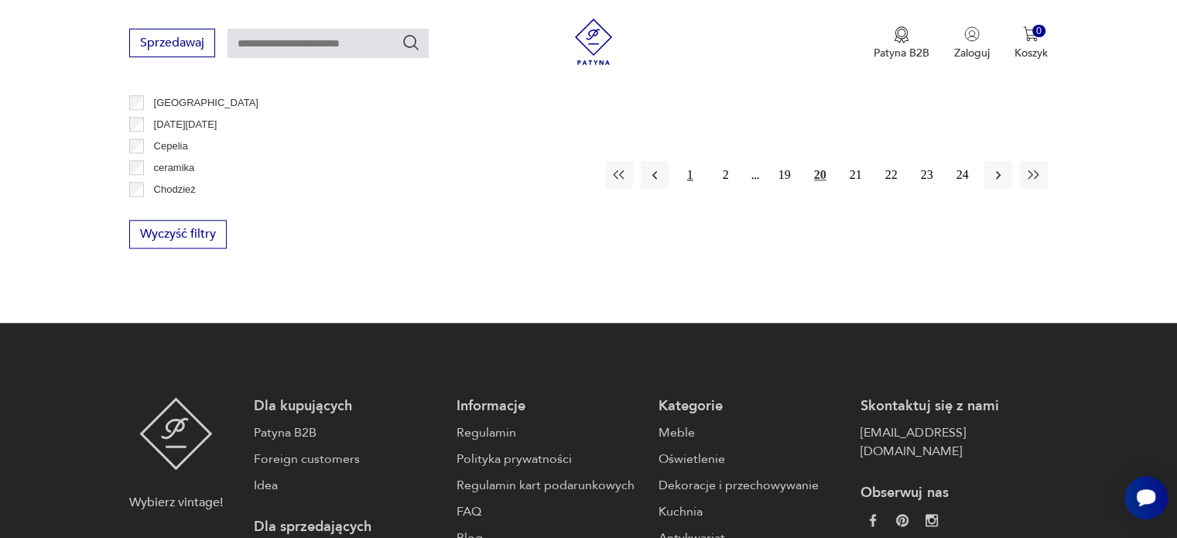
click at [695, 167] on button "1" at bounding box center [690, 175] width 28 height 28
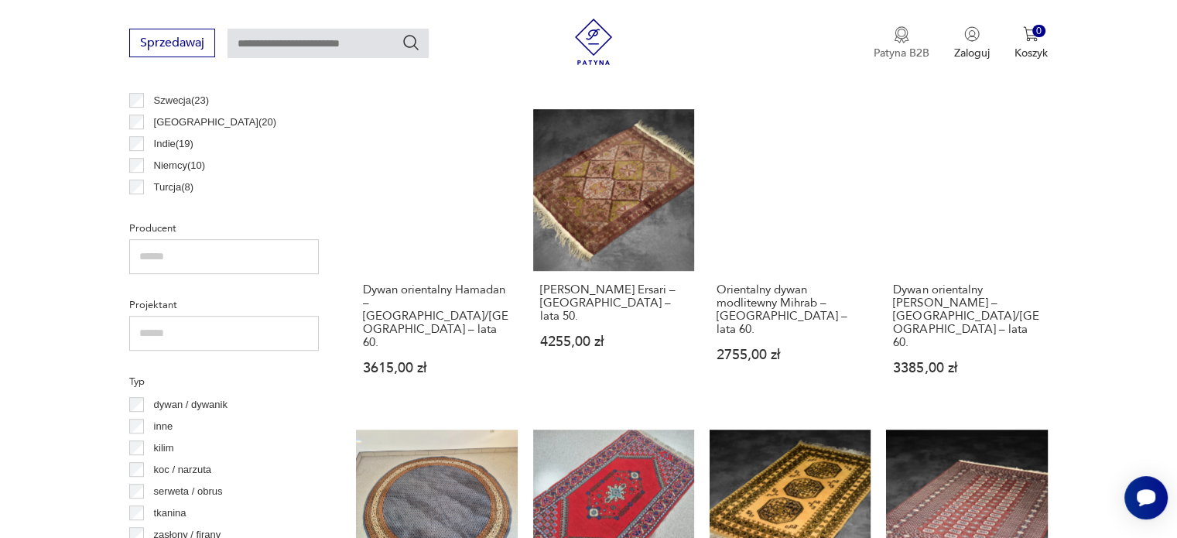
scroll to position [642, 0]
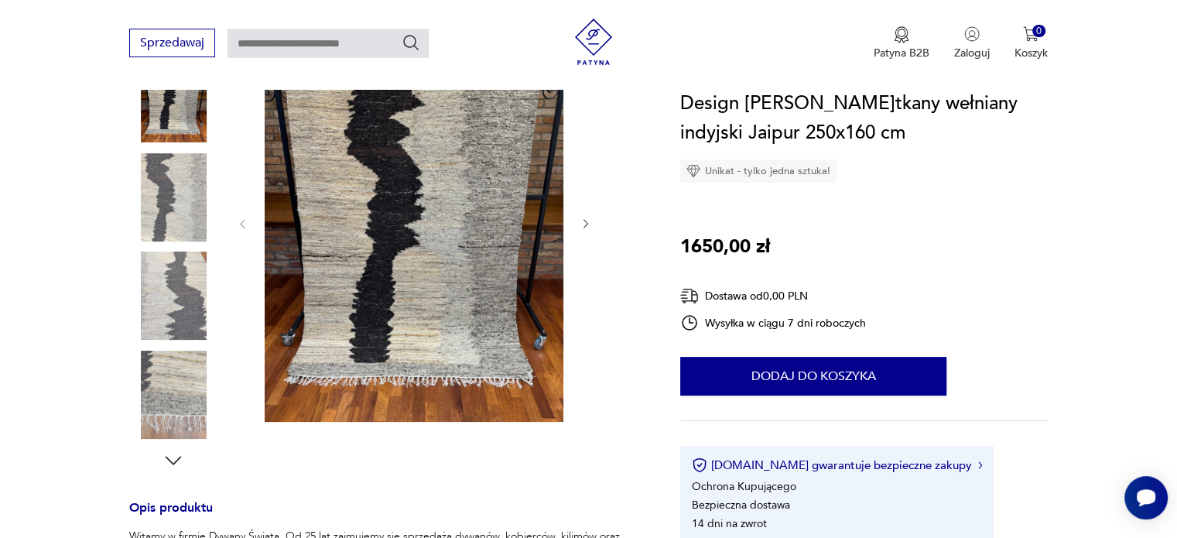
scroll to position [155, 0]
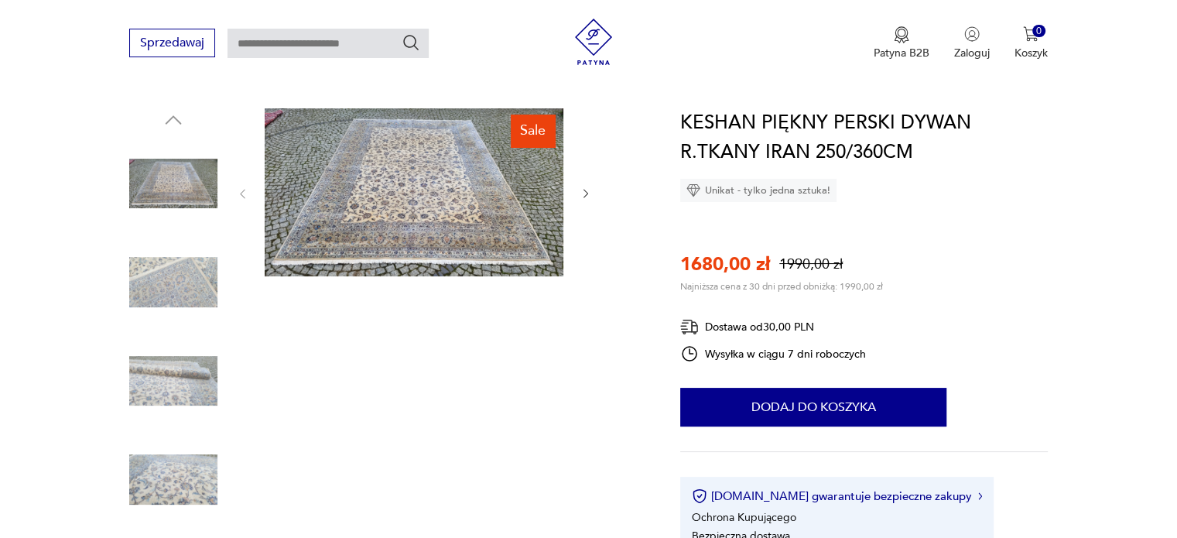
scroll to position [155, 0]
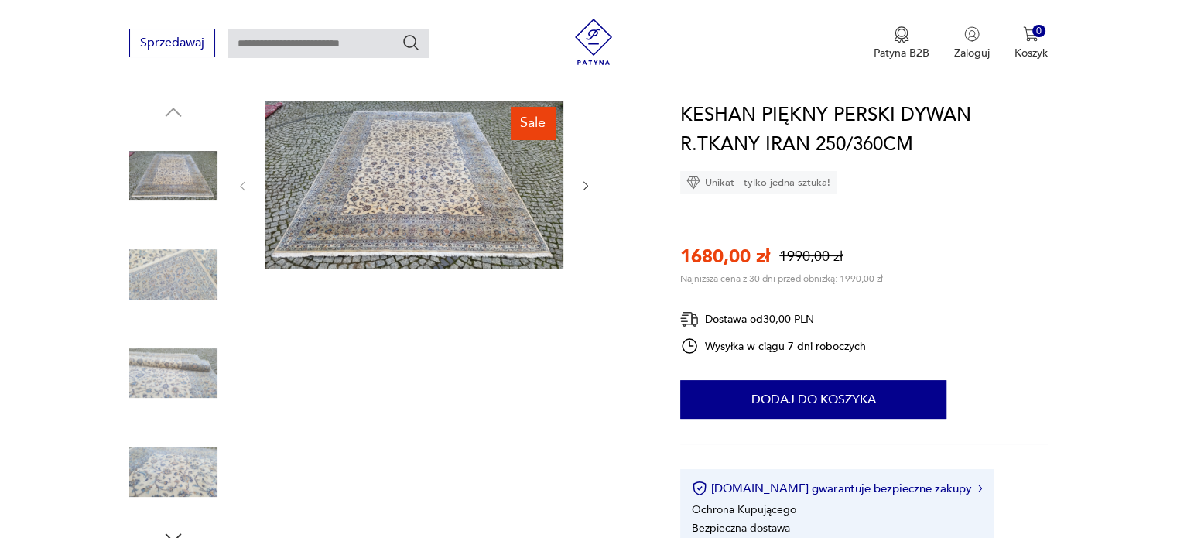
click at [145, 274] on img at bounding box center [173, 275] width 88 height 88
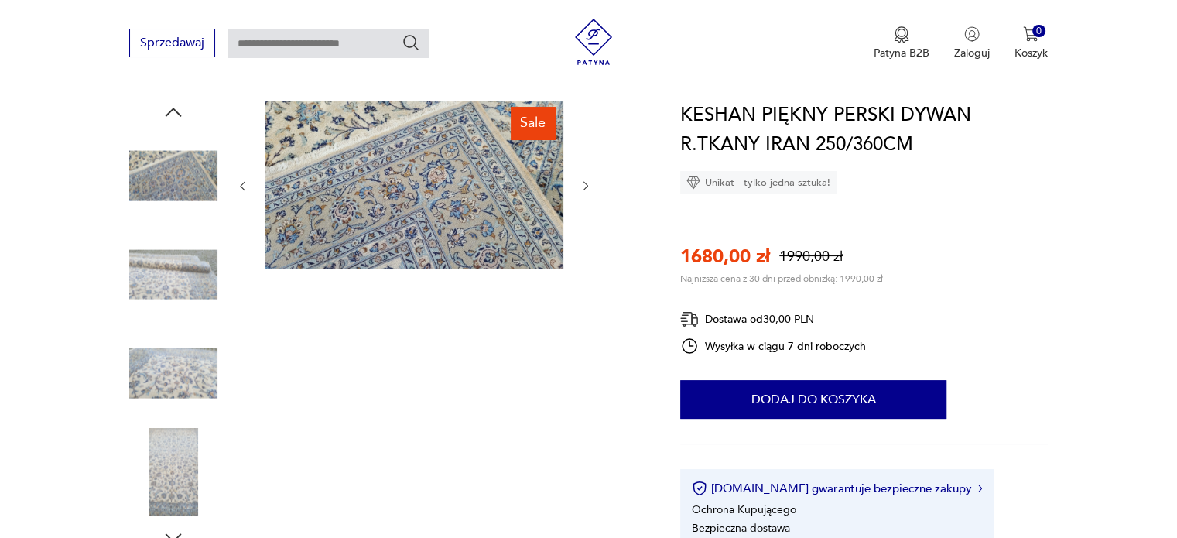
click at [162, 300] on img at bounding box center [173, 275] width 88 height 88
